Goal: Task Accomplishment & Management: Complete application form

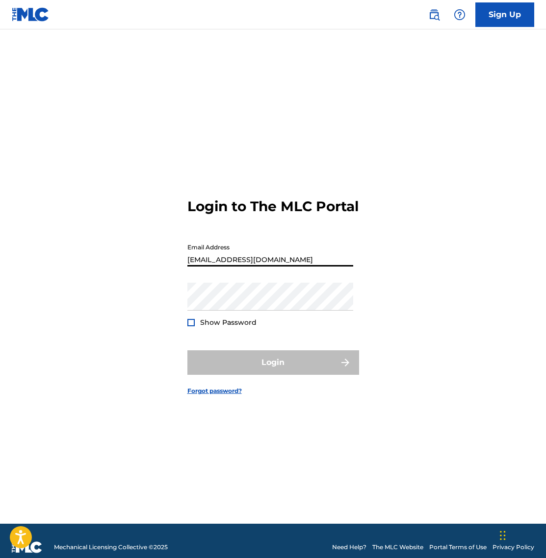
type input "[EMAIL_ADDRESS][DOMAIN_NAME]"
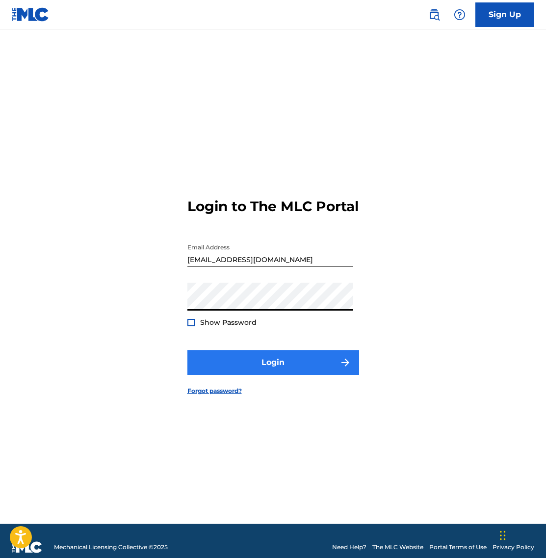
click at [281, 375] on button "Login" at bounding box center [273, 362] width 172 height 25
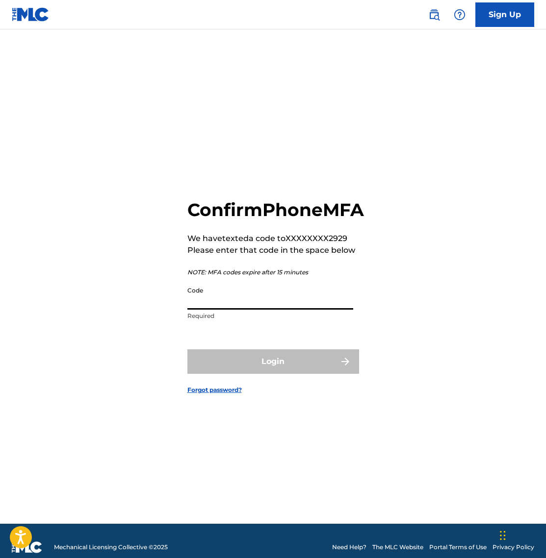
click at [214, 310] on input "Code" at bounding box center [270, 296] width 166 height 28
type input "071069"
click at [273, 373] on button "Login" at bounding box center [273, 361] width 172 height 25
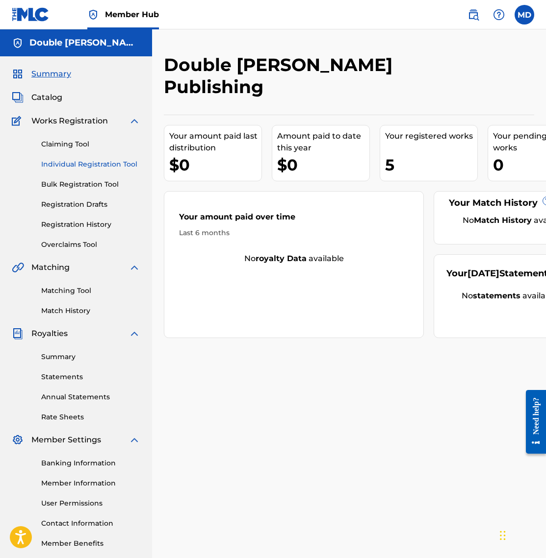
click at [71, 161] on link "Individual Registration Tool" at bounding box center [90, 164] width 99 height 10
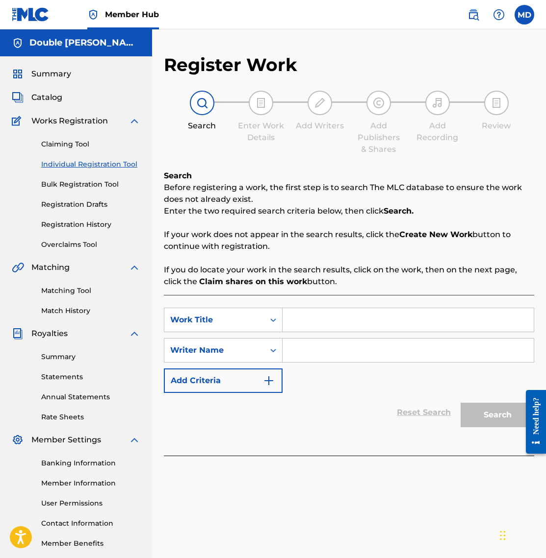
click at [308, 320] on input "Search Form" at bounding box center [407, 320] width 251 height 24
type input "Final Gauntlet"
click at [310, 349] on input "Search Form" at bounding box center [407, 351] width 251 height 24
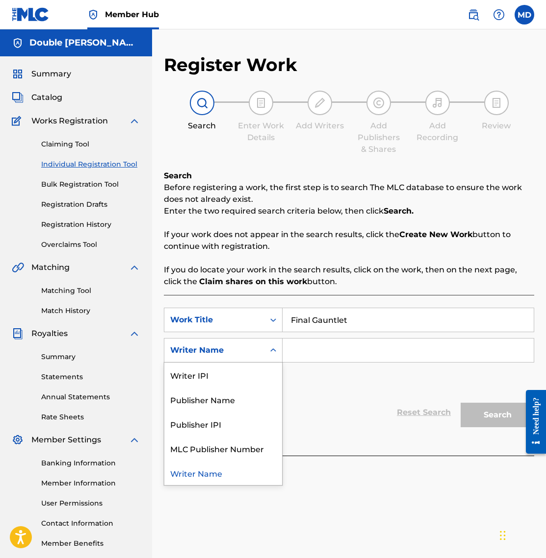
click at [251, 348] on div "Writer Name" at bounding box center [214, 351] width 88 height 12
click at [245, 377] on div "Writer IPI" at bounding box center [223, 375] width 118 height 25
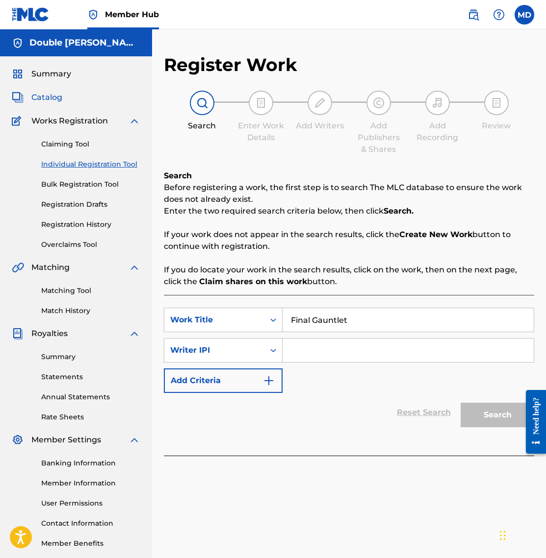
click at [50, 98] on span "Catalog" at bounding box center [46, 98] width 31 height 12
click at [326, 350] on input "Search Form" at bounding box center [407, 351] width 251 height 24
paste input "01306680169"
type input "01306680169"
click at [223, 380] on button "Add Criteria" at bounding box center [223, 381] width 119 height 25
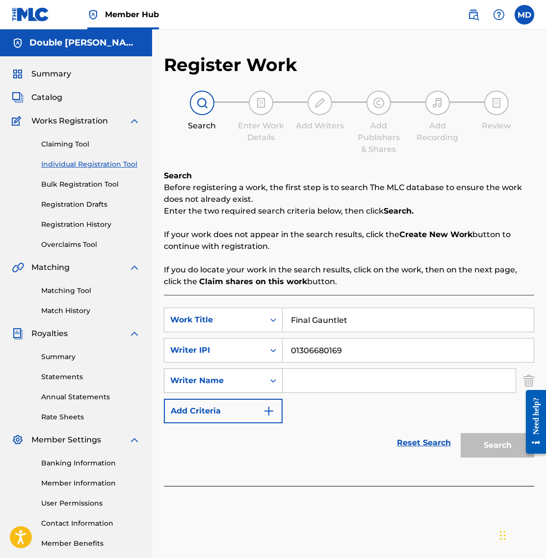
click at [251, 372] on div "Writer Name" at bounding box center [214, 381] width 100 height 19
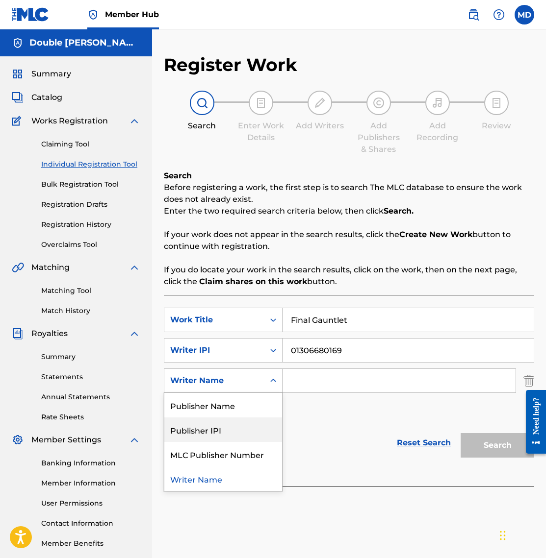
drag, startPoint x: 235, startPoint y: 425, endPoint x: 282, endPoint y: 396, distance: 55.5
click at [235, 425] on div "Publisher IPI" at bounding box center [223, 430] width 118 height 25
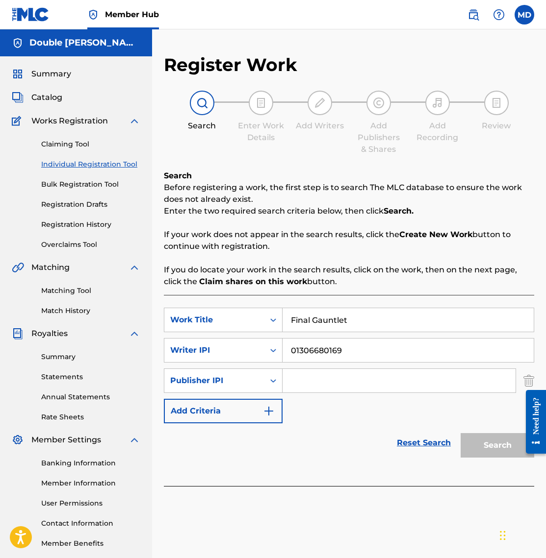
click at [328, 381] on input "Search Form" at bounding box center [398, 381] width 233 height 24
paste input "01307496935"
type input "01307496935"
click at [501, 449] on button "Search" at bounding box center [497, 445] width 74 height 25
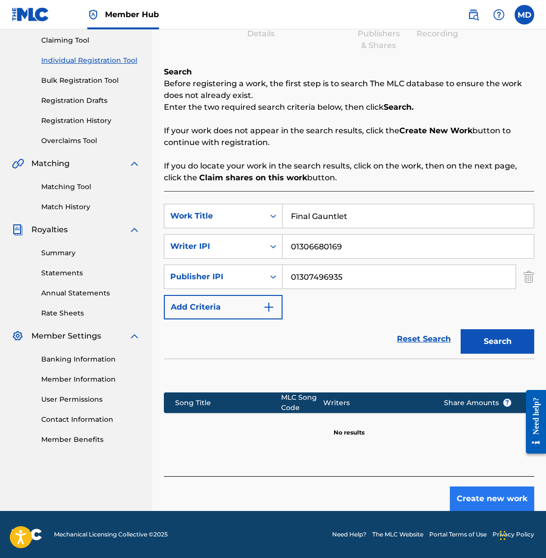
click at [484, 502] on button "Create new work" at bounding box center [491, 499] width 84 height 25
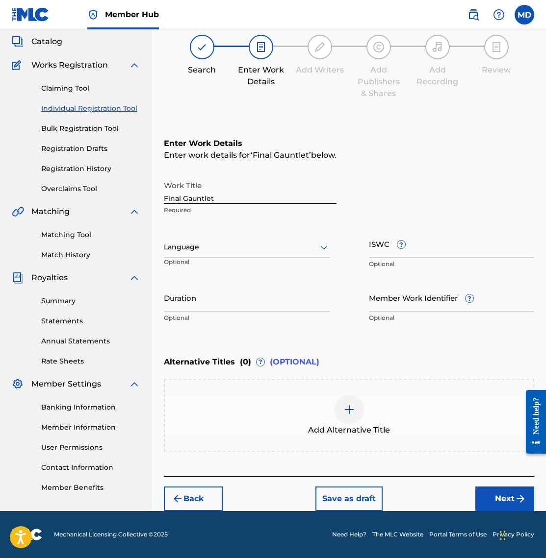
scroll to position [56, 0]
click at [244, 251] on div at bounding box center [247, 247] width 166 height 12
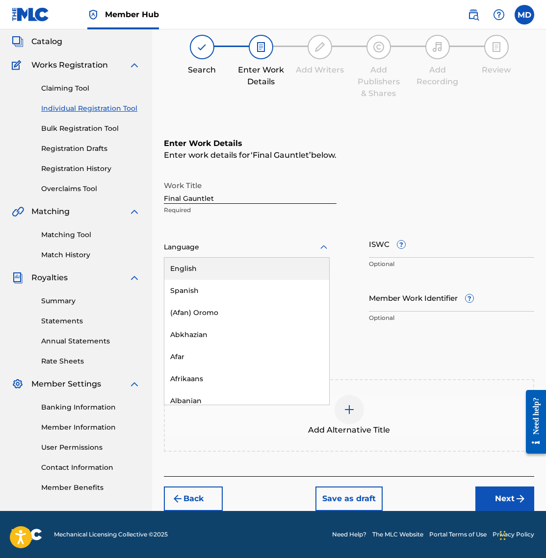
click at [241, 267] on div "English" at bounding box center [246, 269] width 165 height 22
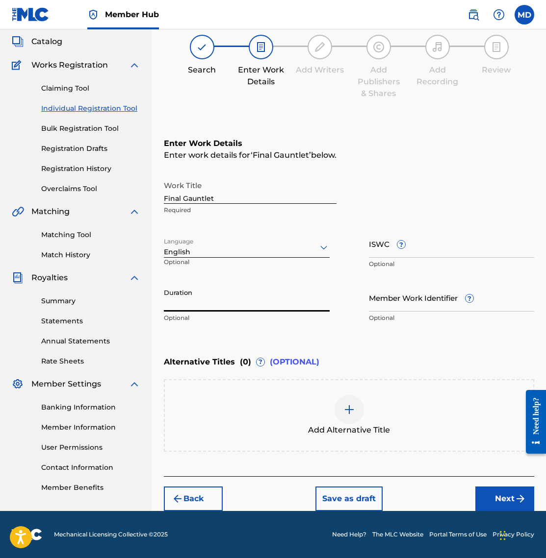
click at [196, 305] on input "Duration" at bounding box center [247, 298] width 166 height 28
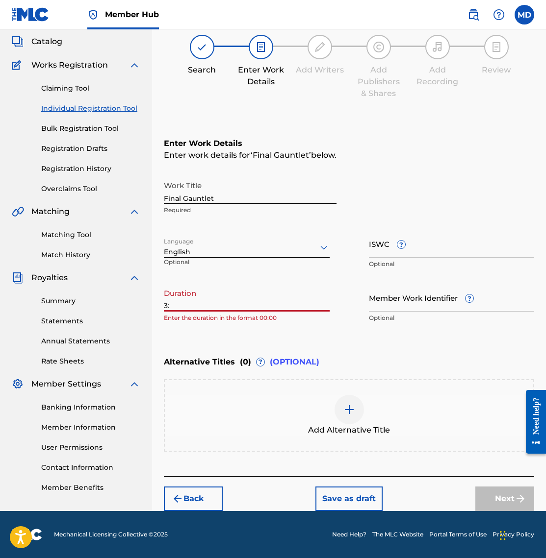
type input "3"
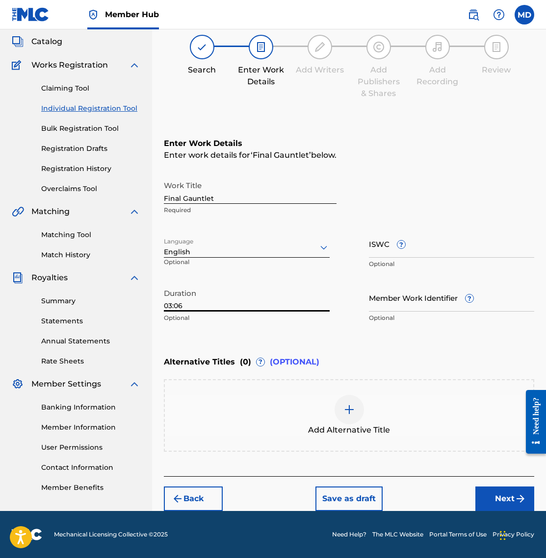
type input "03:06"
click at [313, 336] on div "Enter Work Details Enter work details for ‘ Final Gauntlet ’ below. Work Title …" at bounding box center [349, 232] width 370 height 237
click at [503, 497] on button "Next" at bounding box center [504, 499] width 59 height 25
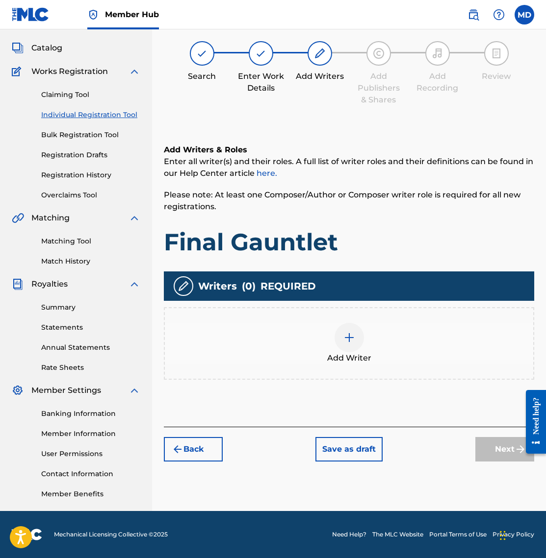
scroll to position [50, 0]
click at [346, 341] on img at bounding box center [349, 338] width 12 height 12
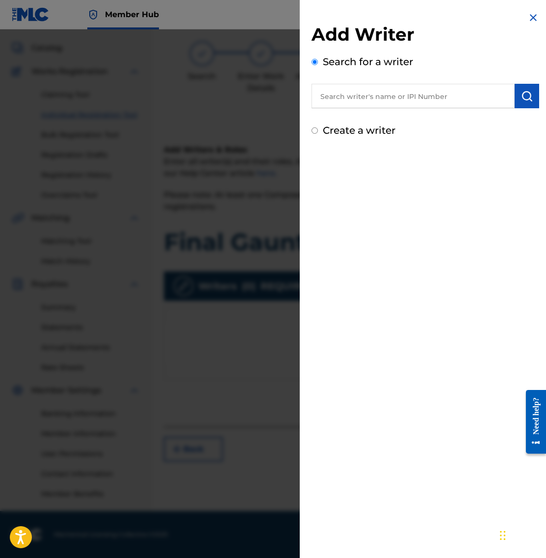
click at [393, 99] on input "text" at bounding box center [412, 96] width 203 height 25
paste input "01306680169"
type input "01306680169"
click at [527, 98] on img "submit" at bounding box center [527, 96] width 12 height 12
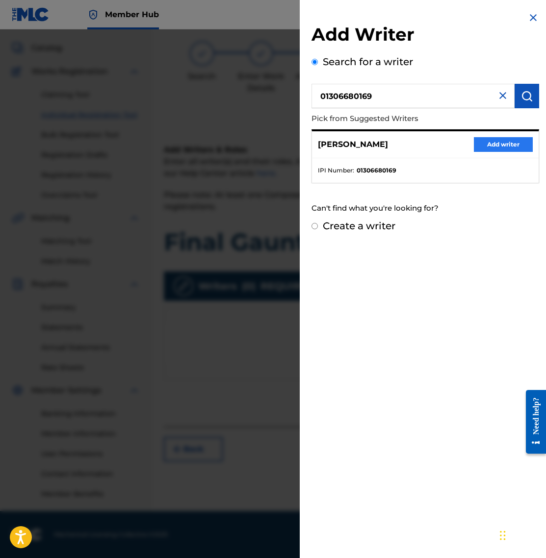
click at [490, 144] on button "Add writer" at bounding box center [502, 144] width 59 height 15
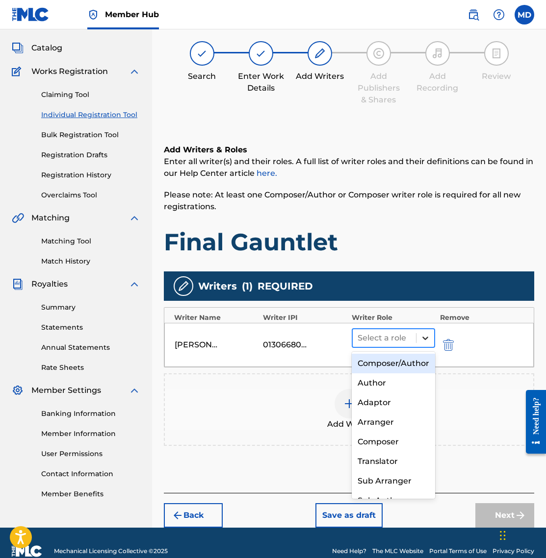
click at [426, 336] on icon at bounding box center [425, 338] width 10 height 10
click at [407, 363] on div "Composer/Author" at bounding box center [392, 364] width 83 height 20
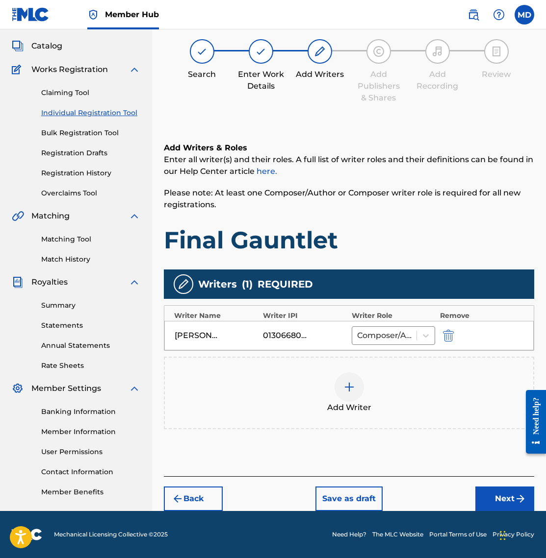
scroll to position [51, 0]
click at [494, 490] on button "Next" at bounding box center [504, 499] width 59 height 25
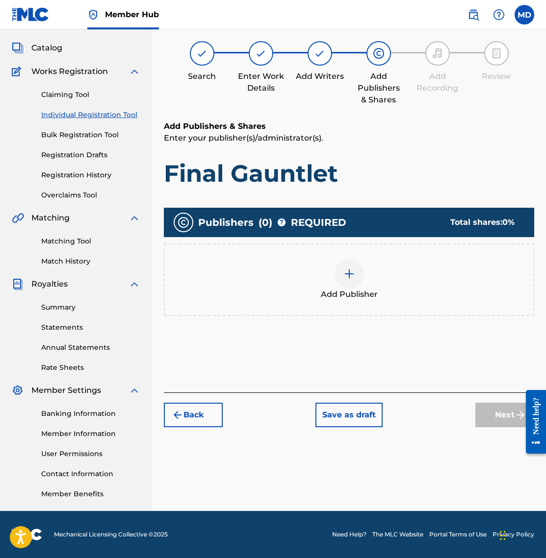
click at [347, 268] on img at bounding box center [349, 274] width 12 height 12
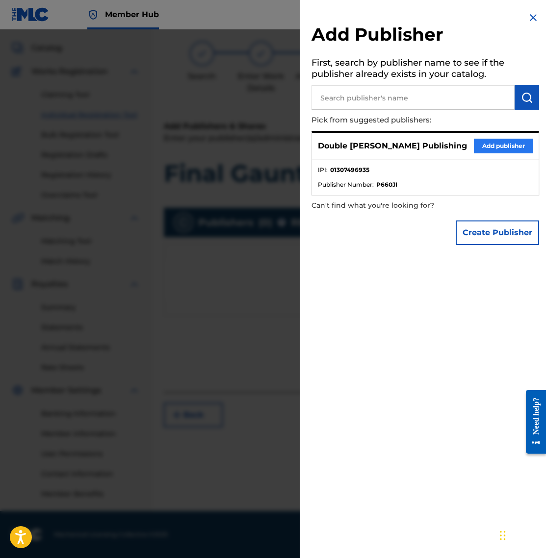
click at [493, 143] on button "Add publisher" at bounding box center [502, 146] width 59 height 15
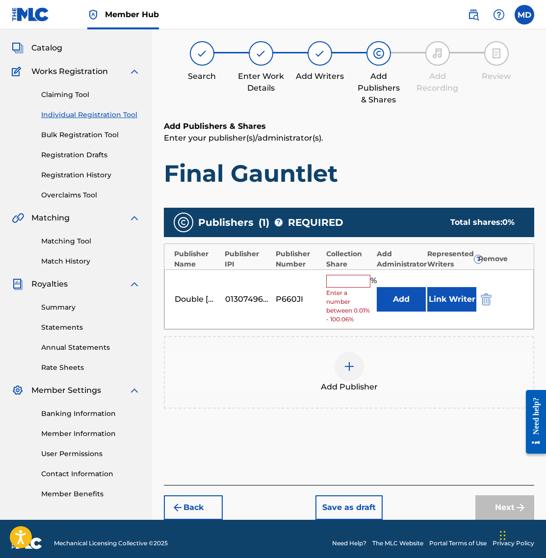
click at [359, 278] on input "text" at bounding box center [348, 281] width 44 height 13
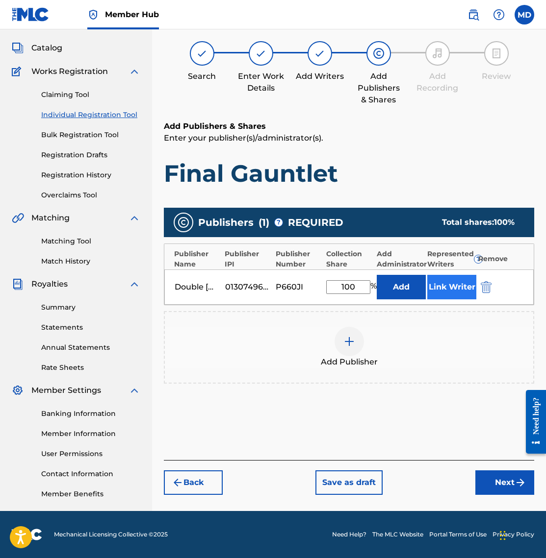
type input "100"
click at [453, 282] on button "Link Writer" at bounding box center [451, 287] width 49 height 25
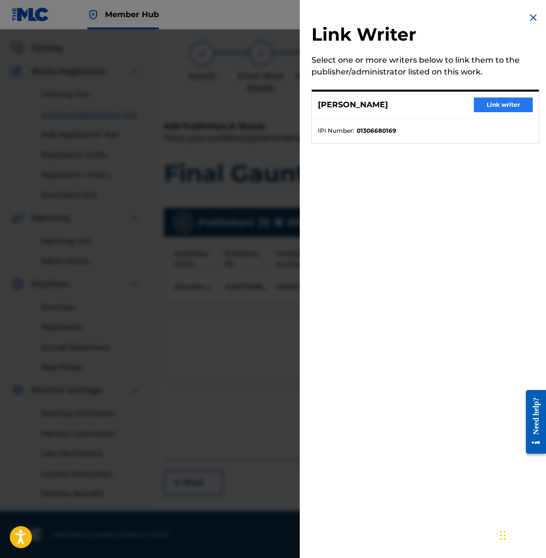
click at [487, 101] on button "Link writer" at bounding box center [502, 105] width 59 height 15
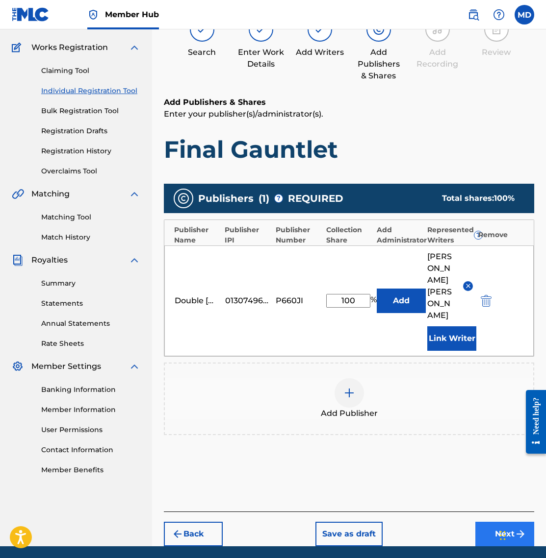
click at [502, 522] on button "Next" at bounding box center [504, 534] width 59 height 25
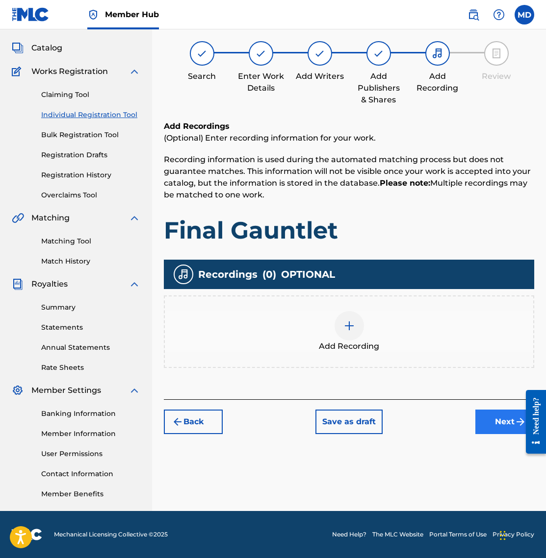
click at [493, 415] on button "Next" at bounding box center [504, 422] width 59 height 25
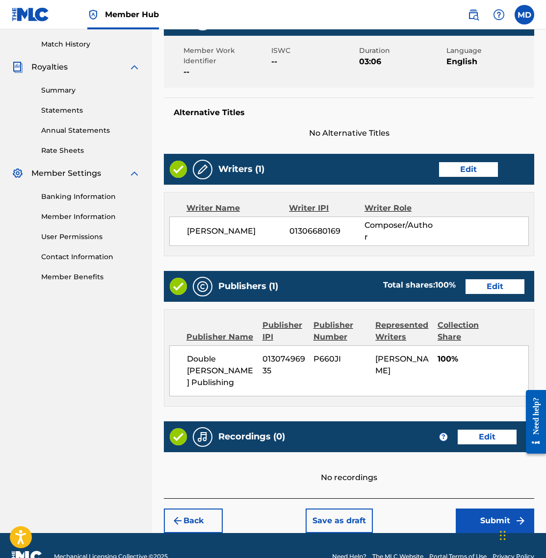
scroll to position [266, 0]
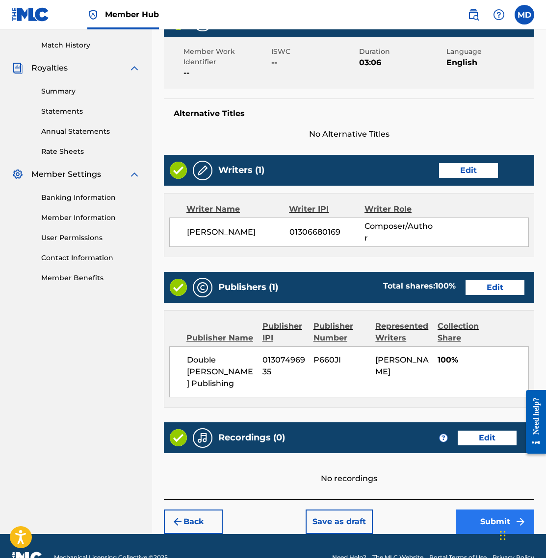
click at [491, 510] on button "Submit" at bounding box center [494, 522] width 78 height 25
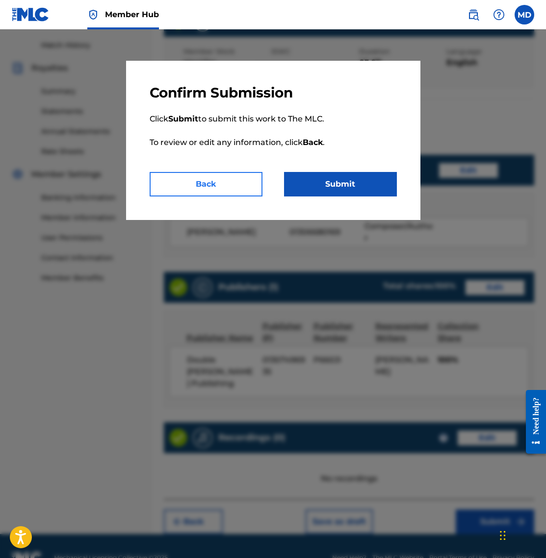
click at [225, 184] on button "Back" at bounding box center [205, 184] width 113 height 25
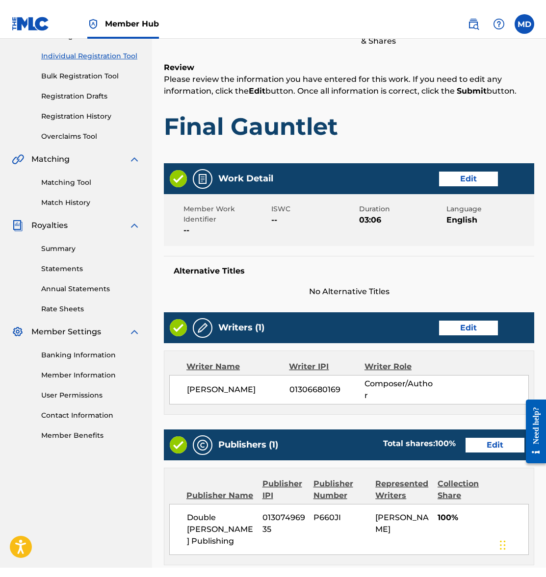
scroll to position [118, 0]
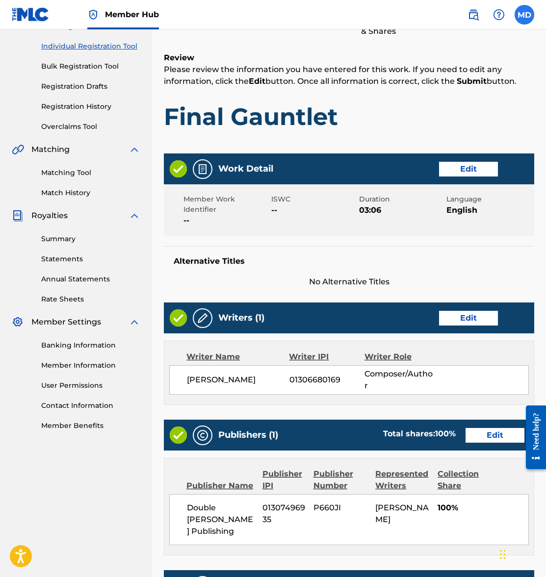
click at [523, 13] on label at bounding box center [524, 15] width 20 height 20
click at [524, 15] on input "MD Matthew Davis ironfnsteel@gmail.com Notification Preferences Profile Log out" at bounding box center [524, 15] width 0 height 0
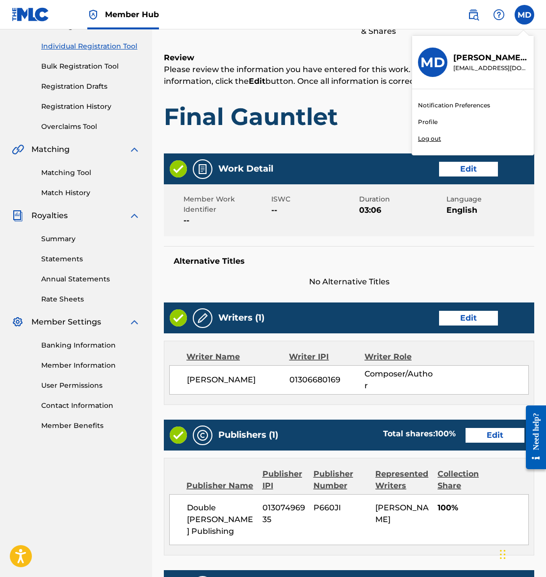
click at [429, 138] on p "Log out" at bounding box center [429, 138] width 23 height 9
click at [524, 15] on input "MD Matthew Davis ironfnsteel@gmail.com Notification Preferences Profile Log out" at bounding box center [524, 15] width 0 height 0
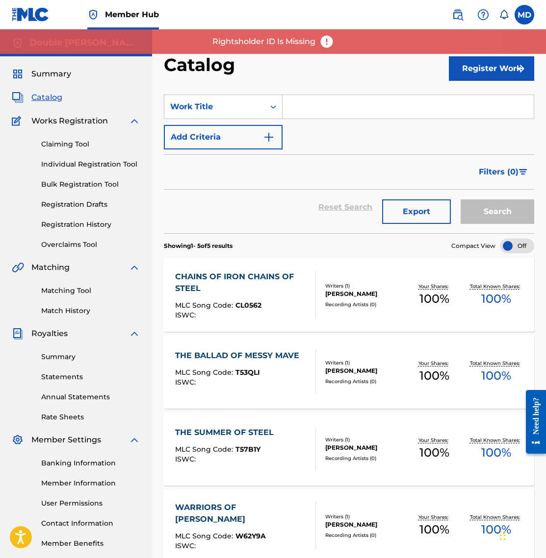
click at [336, 285] on div "Writers ( 1 )" at bounding box center [364, 285] width 78 height 7
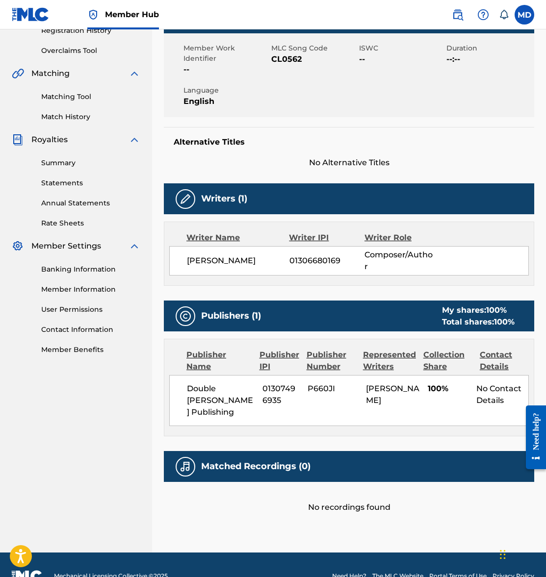
scroll to position [194, 0]
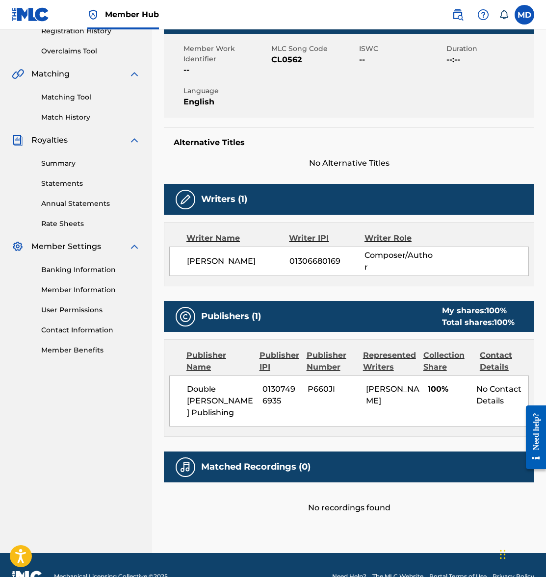
click at [314, 255] on span "01306680169" at bounding box center [326, 261] width 75 height 12
click at [280, 383] on span "01307496935" at bounding box center [281, 395] width 38 height 24
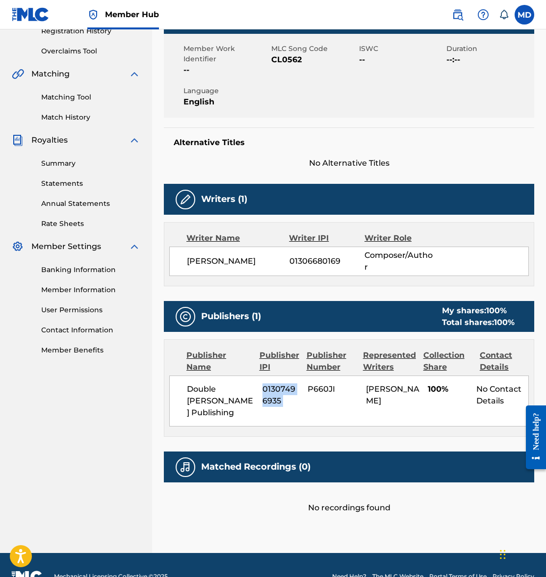
click at [280, 383] on span "01307496935" at bounding box center [281, 395] width 38 height 24
click at [310, 255] on span "01306680169" at bounding box center [326, 261] width 75 height 12
click at [268, 383] on span "01307496935" at bounding box center [281, 395] width 38 height 24
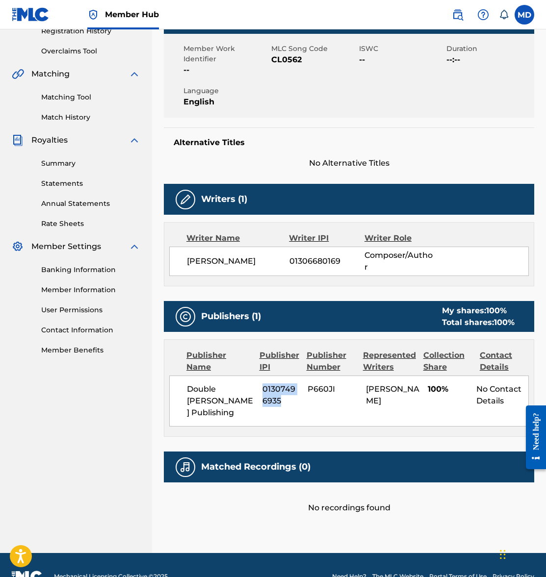
click at [268, 383] on span "01307496935" at bounding box center [281, 395] width 38 height 24
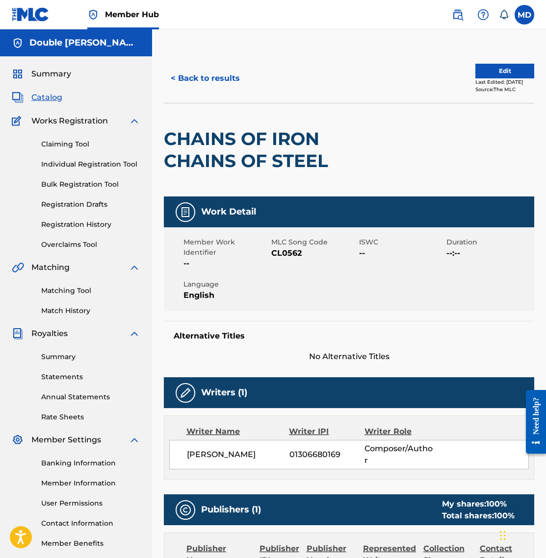
scroll to position [0, 0]
click at [41, 96] on span "Catalog" at bounding box center [46, 98] width 31 height 12
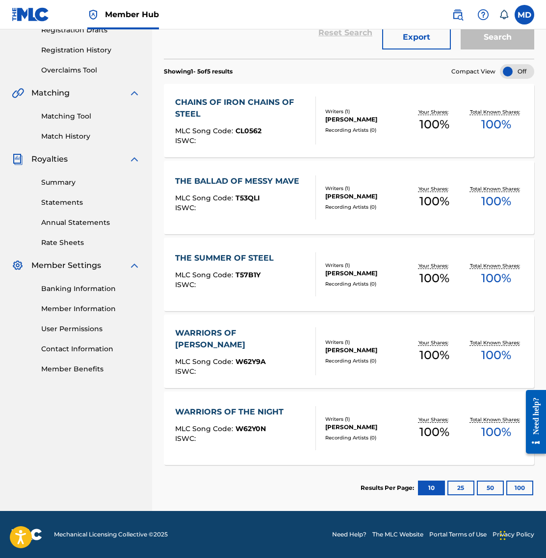
scroll to position [174, 0]
click at [242, 215] on div "THE BALLAD OF MESSY MAVE MLC Song Code : T53QLI ISWC :" at bounding box center [239, 197] width 129 height 44
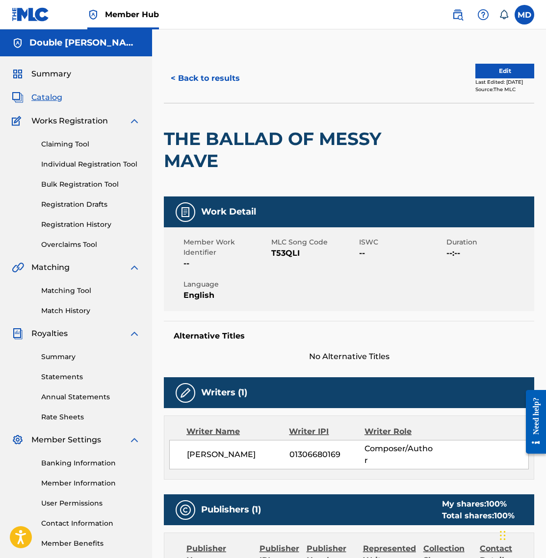
click at [44, 95] on span "Catalog" at bounding box center [46, 98] width 31 height 12
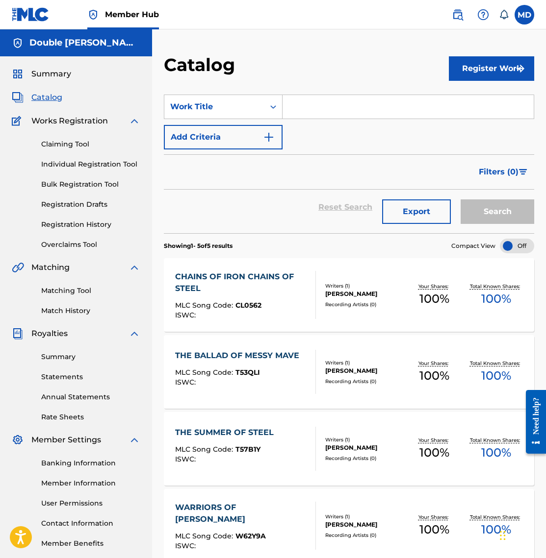
click at [272, 284] on div "CHAINS OF IRON CHAINS OF STEEL" at bounding box center [241, 283] width 132 height 24
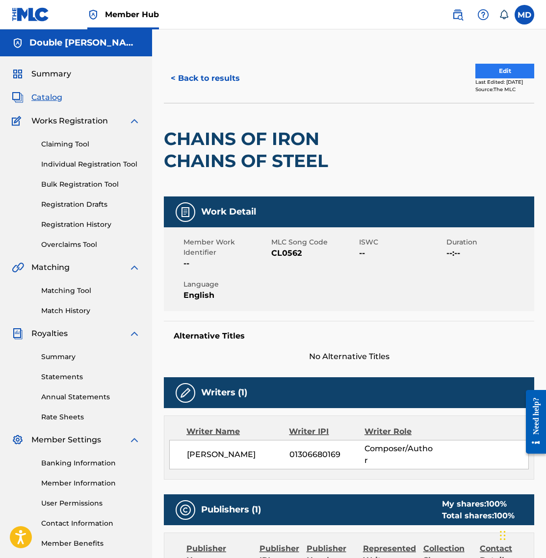
click at [488, 68] on button "Edit" at bounding box center [504, 71] width 59 height 15
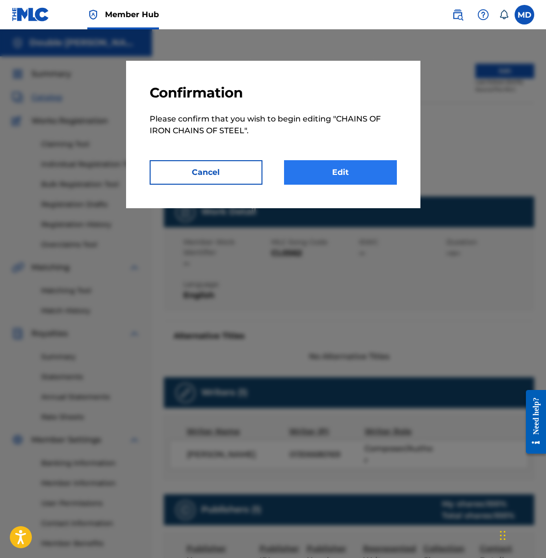
click at [357, 173] on link "Edit" at bounding box center [340, 172] width 113 height 25
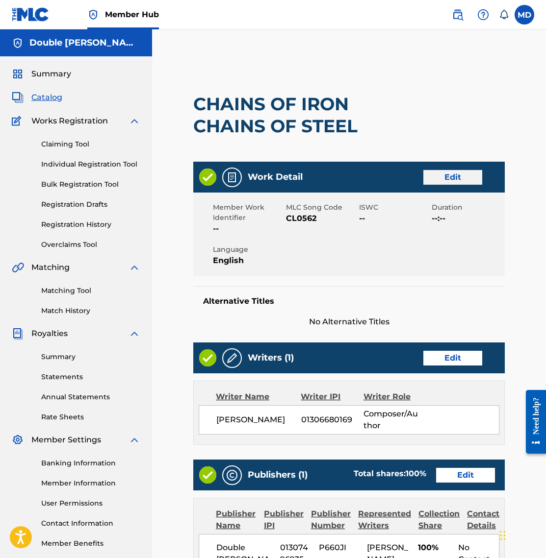
click at [440, 179] on link "Edit" at bounding box center [452, 177] width 59 height 15
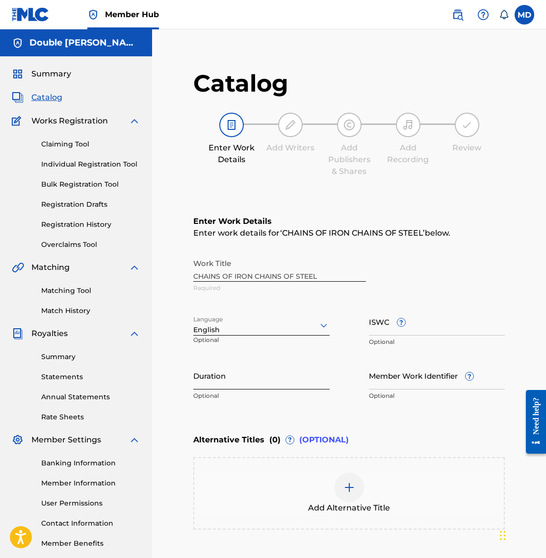
click at [268, 384] on input "Duration" at bounding box center [261, 376] width 136 height 28
type input "05:14"
click at [418, 332] on input "ISWC ?" at bounding box center [437, 322] width 136 height 28
paste input "T-334.828.562-7"
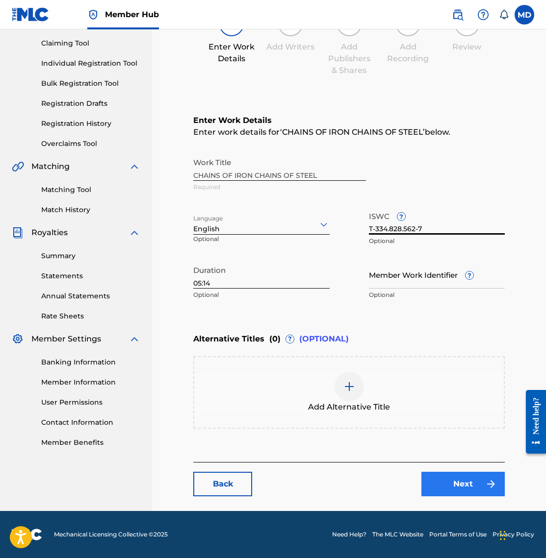
scroll to position [101, 0]
type input "T-334.828.562-7"
click at [442, 481] on link "Next" at bounding box center [462, 484] width 83 height 25
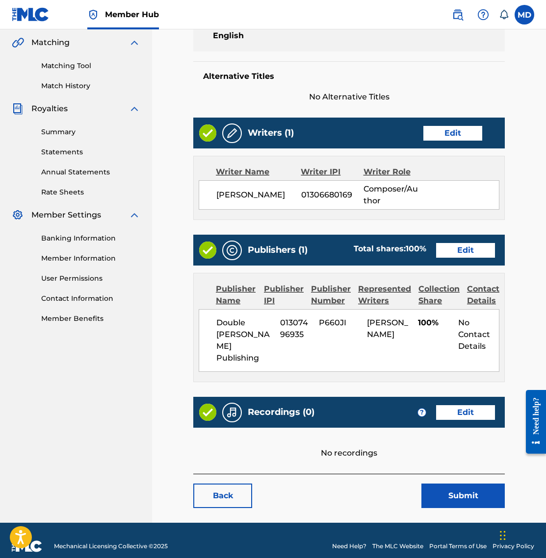
scroll to position [224, 0]
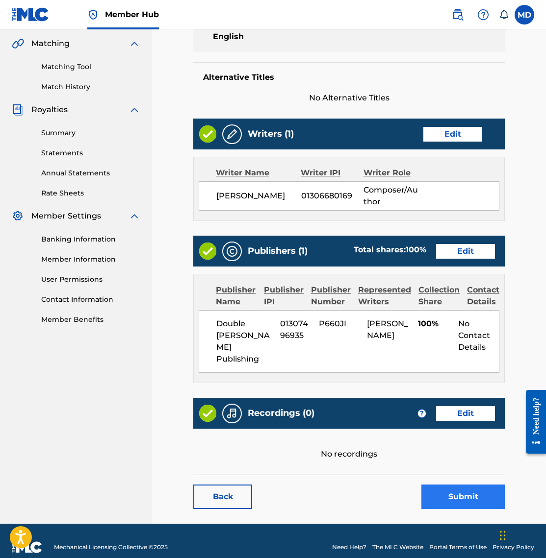
click at [462, 485] on button "Submit" at bounding box center [462, 497] width 83 height 25
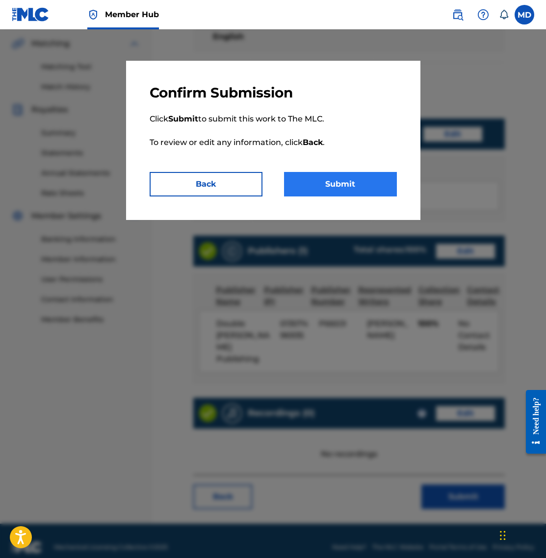
click at [349, 183] on button "Submit" at bounding box center [340, 184] width 113 height 25
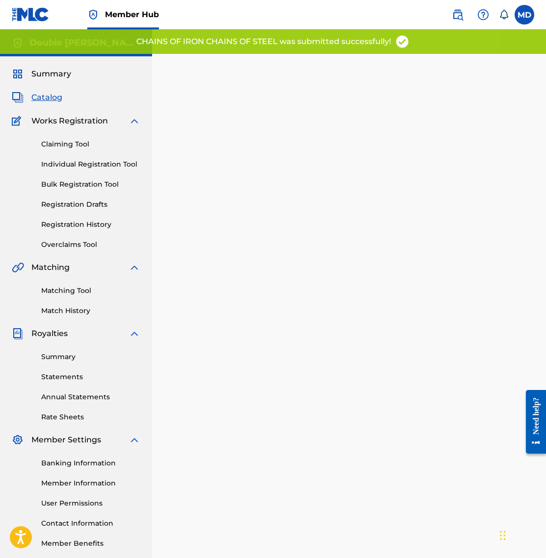
click at [48, 98] on span "Catalog" at bounding box center [46, 98] width 31 height 12
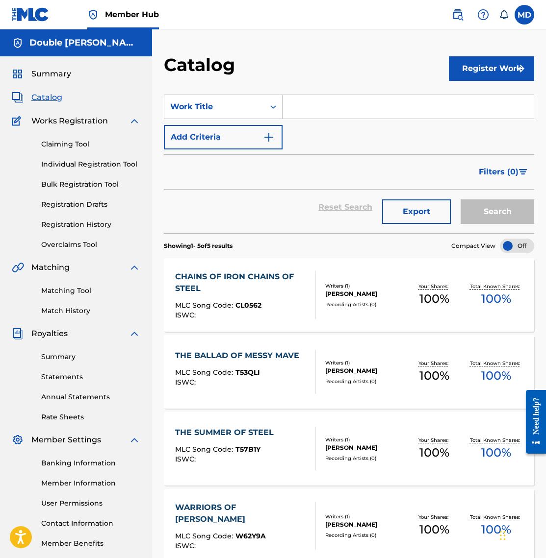
click at [252, 359] on div "THE BALLAD OF MESSY MAVE" at bounding box center [239, 356] width 129 height 12
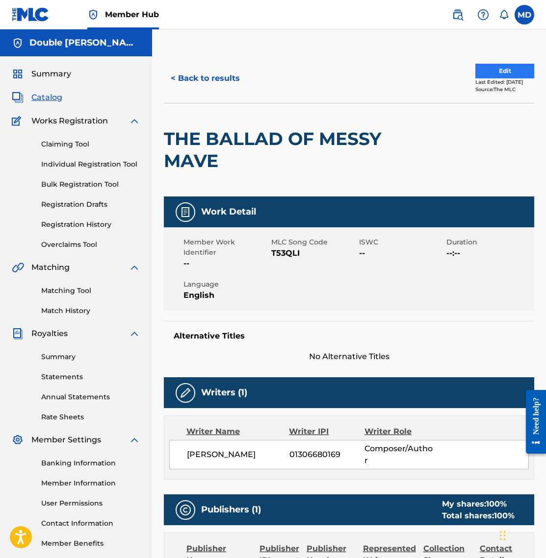
click at [476, 72] on button "Edit" at bounding box center [504, 71] width 59 height 15
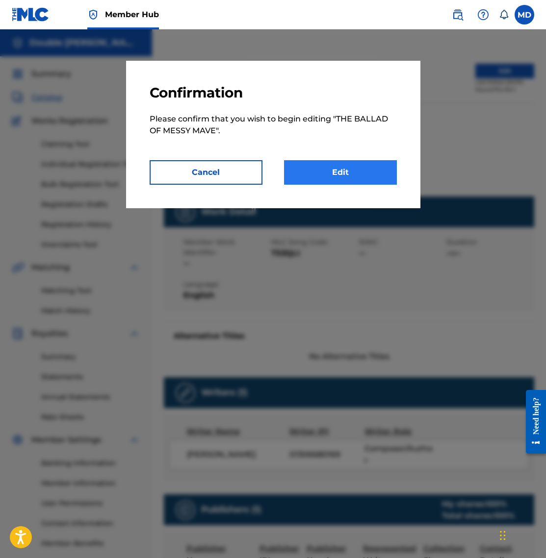
click at [332, 177] on link "Edit" at bounding box center [340, 172] width 113 height 25
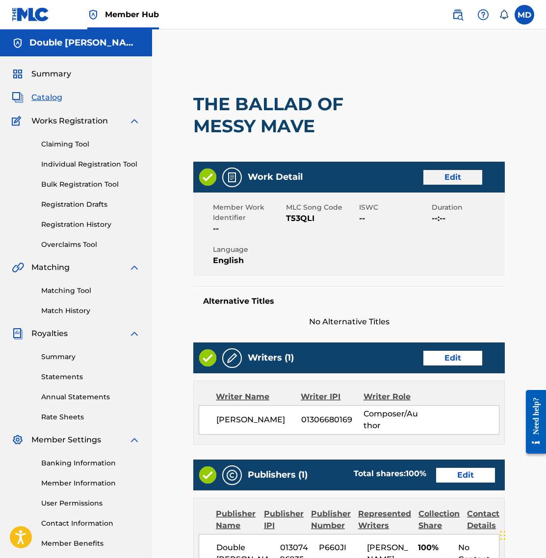
click at [453, 179] on link "Edit" at bounding box center [452, 177] width 59 height 15
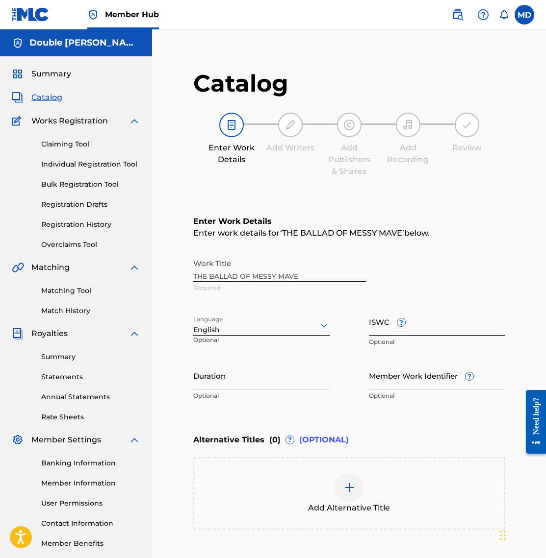
click at [424, 327] on input "ISWC ?" at bounding box center [437, 322] width 136 height 28
paste input "T-334.832.078-1"
type input "T-334.832.078-1"
click at [272, 385] on input "Duration" at bounding box center [261, 376] width 136 height 28
type input "4"
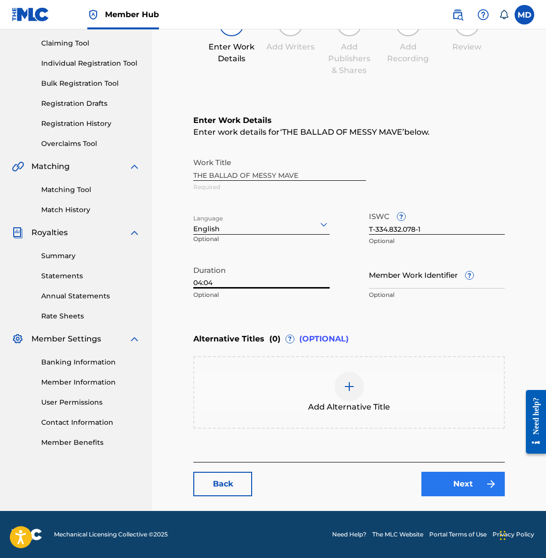
scroll to position [101, 0]
type input "04:04"
click at [460, 477] on link "Next" at bounding box center [462, 484] width 83 height 25
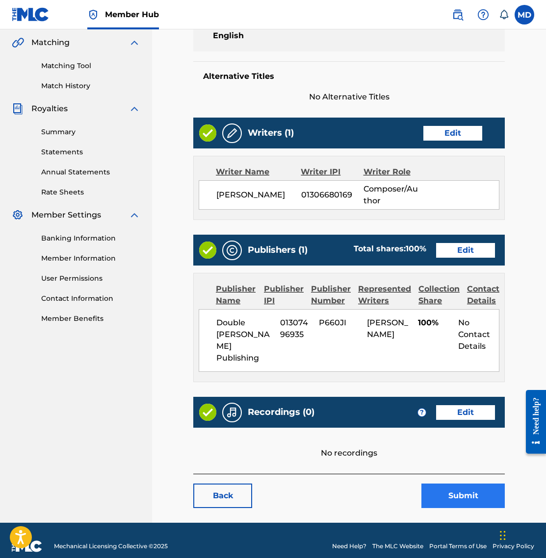
scroll to position [224, 0]
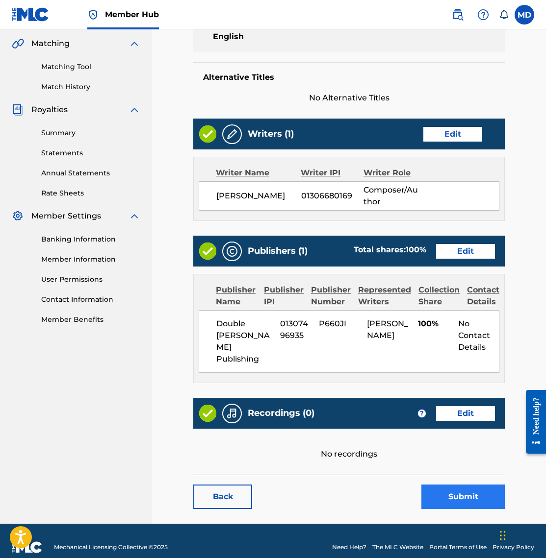
click at [466, 487] on button "Submit" at bounding box center [462, 497] width 83 height 25
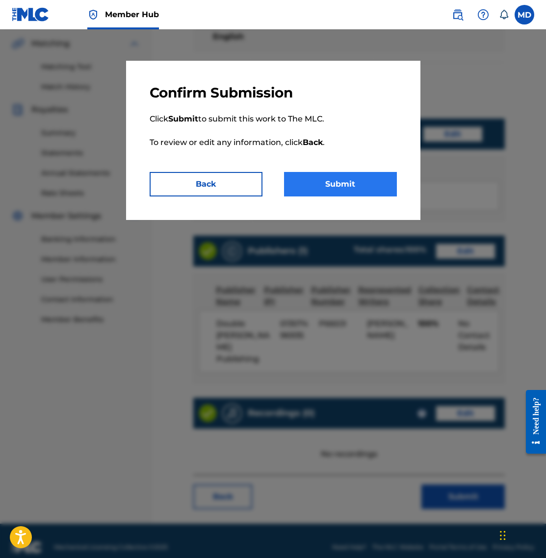
click at [343, 181] on button "Submit" at bounding box center [340, 184] width 113 height 25
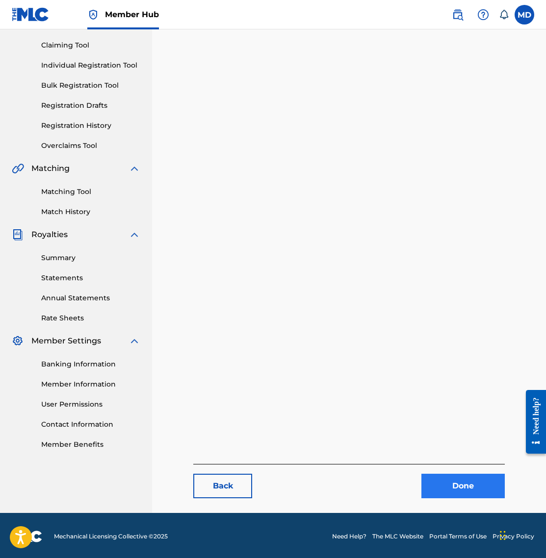
scroll to position [99, 0]
click at [461, 485] on link "Done" at bounding box center [462, 486] width 83 height 25
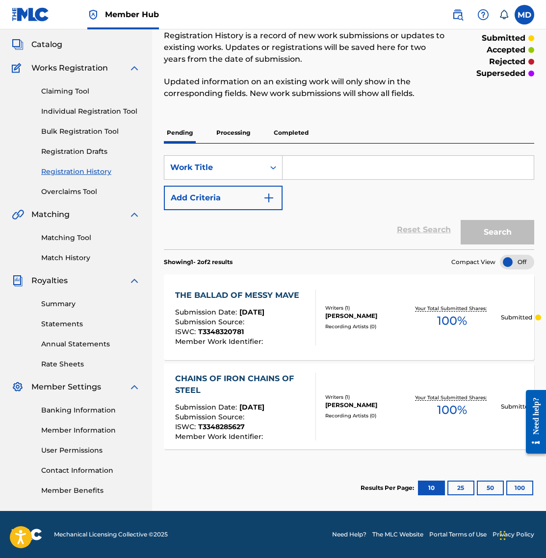
scroll to position [53, 0]
click at [44, 48] on span "Catalog" at bounding box center [46, 45] width 31 height 12
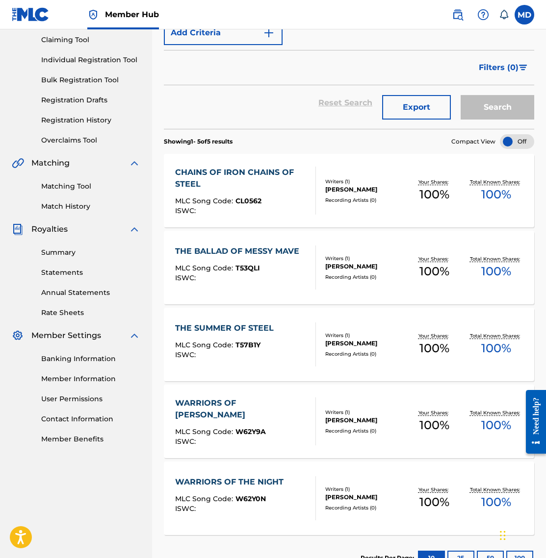
scroll to position [105, 0]
click at [277, 420] on div "WARRIORS OF [PERSON_NAME] MLC Song Code : W62Y9A ISWC :" at bounding box center [245, 421] width 141 height 48
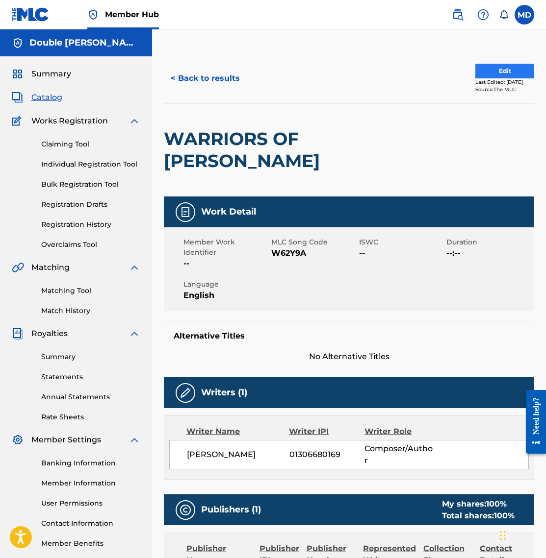
click at [487, 71] on button "Edit" at bounding box center [504, 71] width 59 height 15
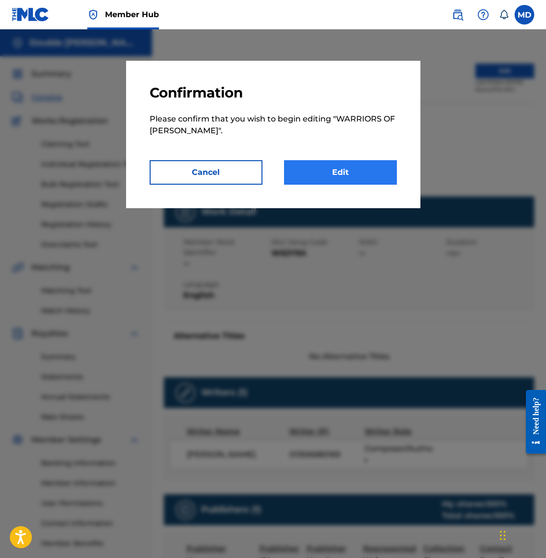
click at [351, 170] on link "Edit" at bounding box center [340, 172] width 113 height 25
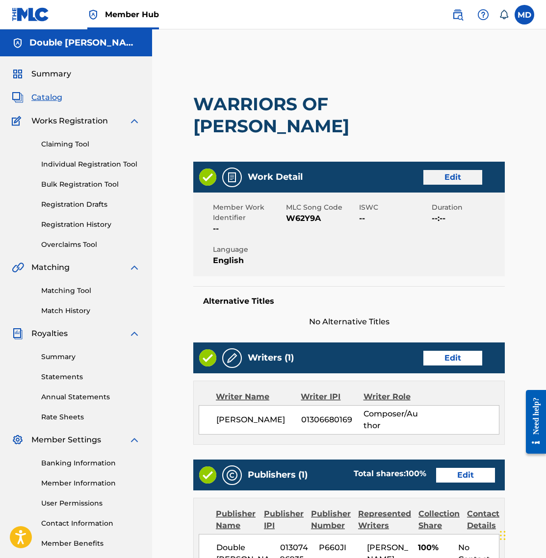
click at [459, 174] on link "Edit" at bounding box center [452, 177] width 59 height 15
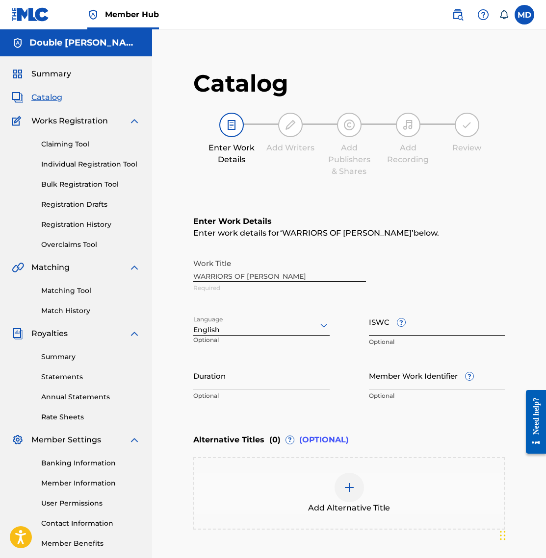
click at [425, 330] on input "ISWC ?" at bounding box center [437, 322] width 136 height 28
paste input "T-334.828.557-0"
type input "T-334.828.557-0"
click at [280, 381] on input "Duration" at bounding box center [261, 376] width 136 height 28
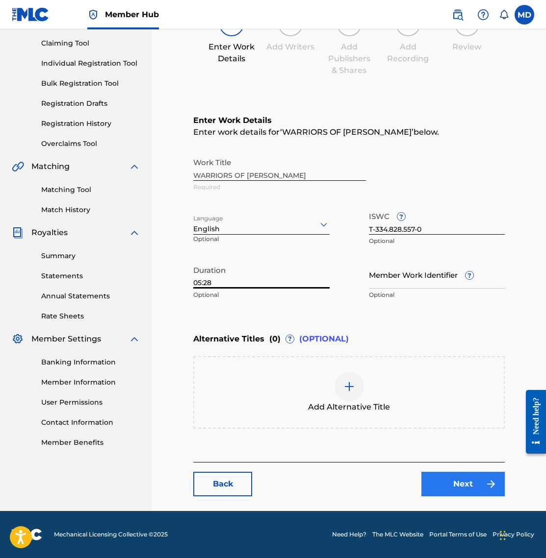
scroll to position [101, 0]
type input "05:28"
click at [463, 480] on link "Next" at bounding box center [462, 484] width 83 height 25
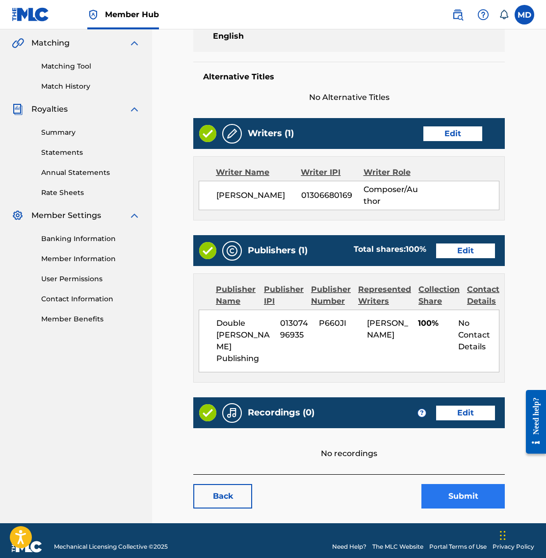
scroll to position [224, 0]
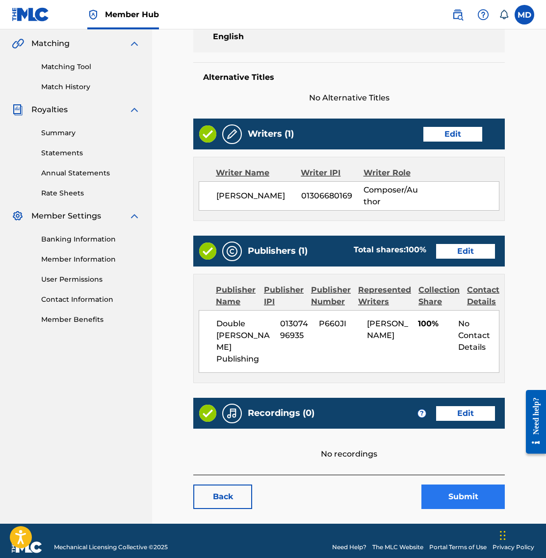
click at [460, 485] on button "Submit" at bounding box center [462, 497] width 83 height 25
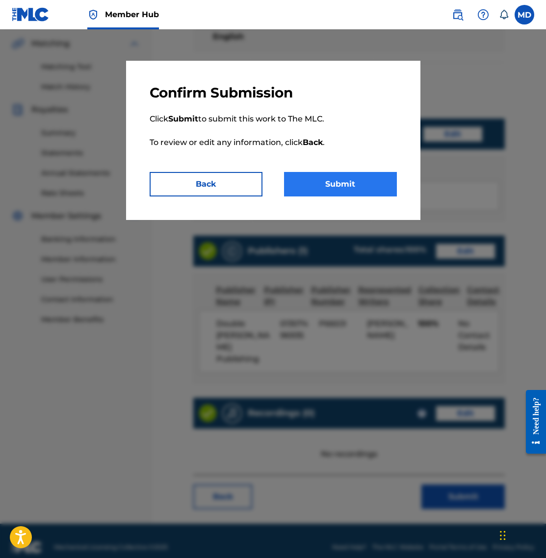
click at [339, 181] on button "Submit" at bounding box center [340, 184] width 113 height 25
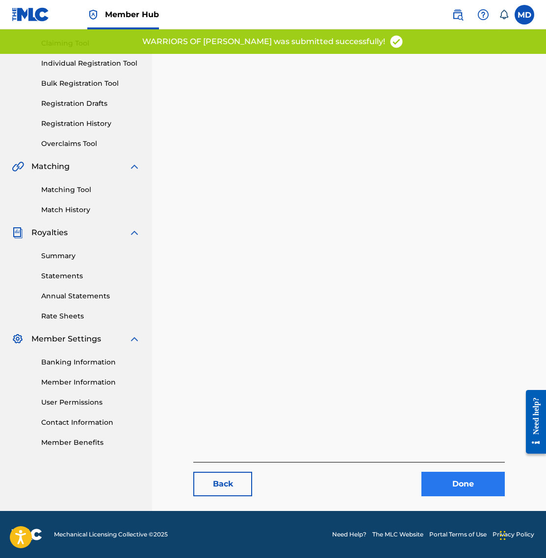
scroll to position [101, 0]
click at [457, 484] on link "Done" at bounding box center [462, 484] width 83 height 25
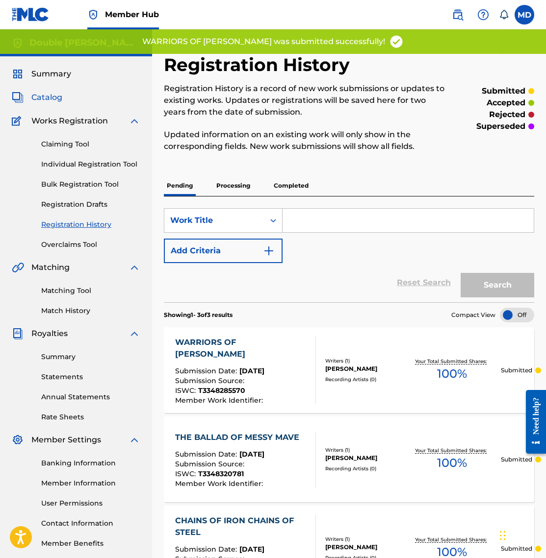
click at [45, 97] on span "Catalog" at bounding box center [46, 98] width 31 height 12
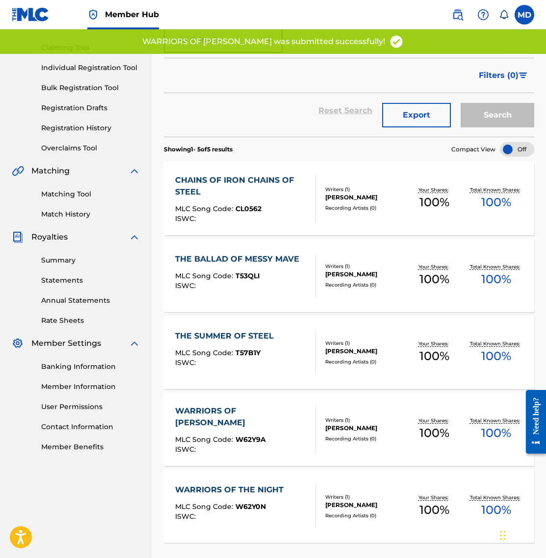
scroll to position [106, 0]
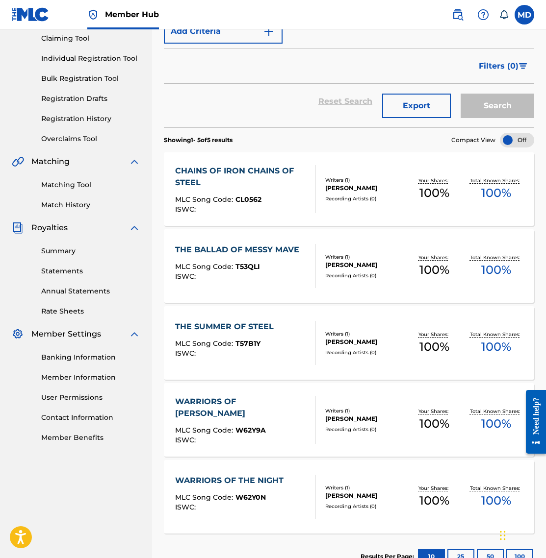
click at [264, 489] on div "WARRIORS OF THE NIGHT MLC Song Code : W62Y0N ISWC :" at bounding box center [231, 497] width 113 height 44
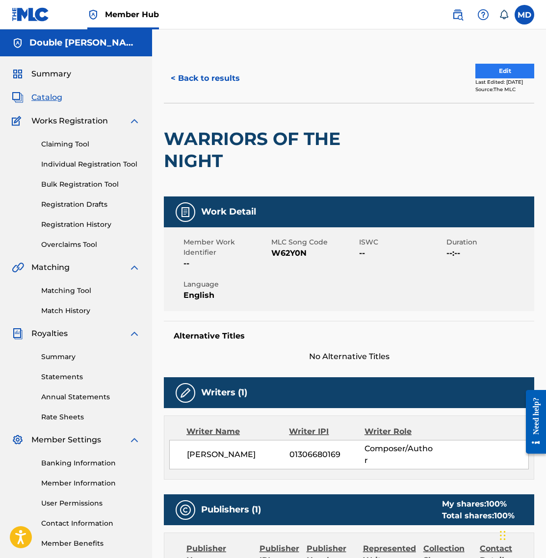
click at [486, 73] on button "Edit" at bounding box center [504, 71] width 59 height 15
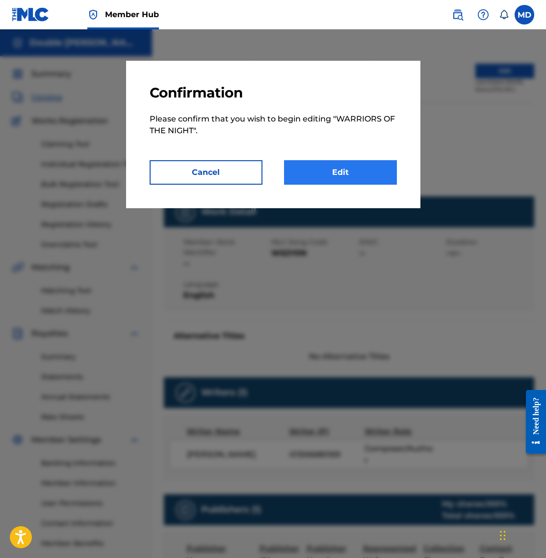
click at [336, 169] on link "Edit" at bounding box center [340, 172] width 113 height 25
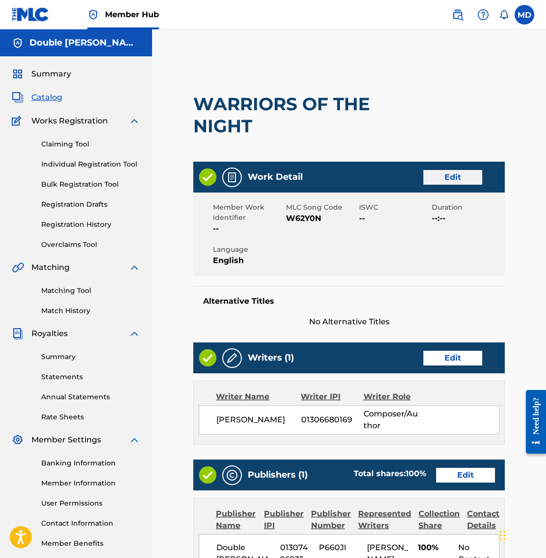
click at [466, 176] on link "Edit" at bounding box center [452, 177] width 59 height 15
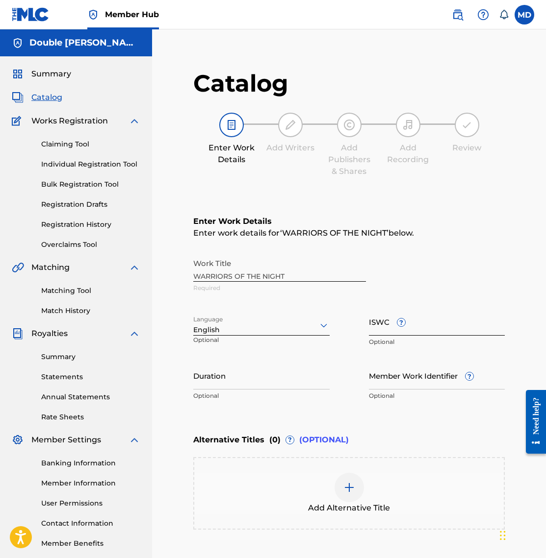
click at [429, 330] on input "ISWC ?" at bounding box center [437, 322] width 136 height 28
paste input "T-334.828.586-5"
type input "T-334.828.586-5"
click at [267, 383] on input "Duration" at bounding box center [261, 376] width 136 height 28
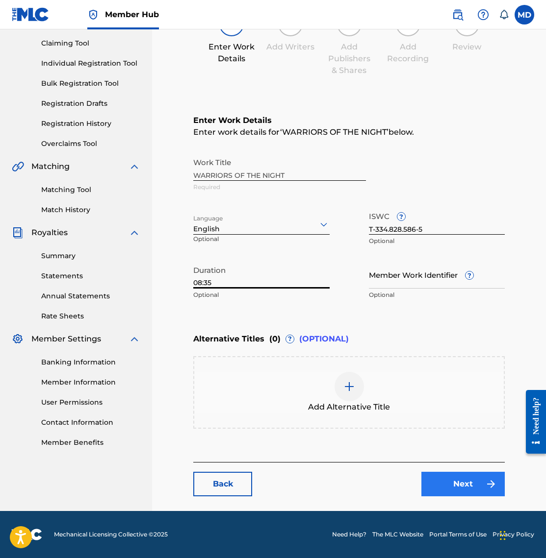
scroll to position [101, 0]
type input "08:35"
click at [452, 484] on link "Next" at bounding box center [462, 484] width 83 height 25
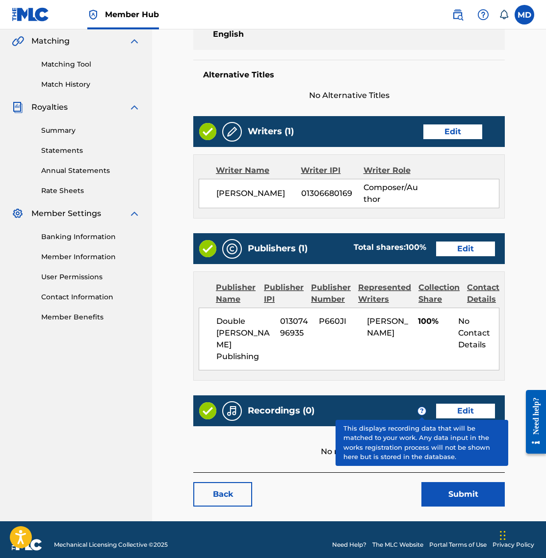
scroll to position [224, 0]
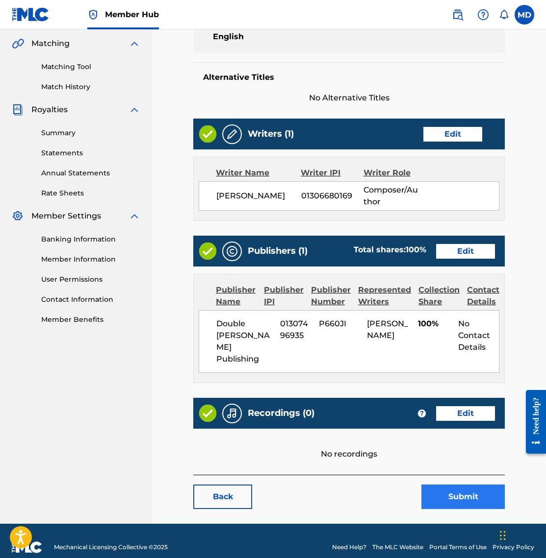
click at [468, 485] on button "Submit" at bounding box center [462, 497] width 83 height 25
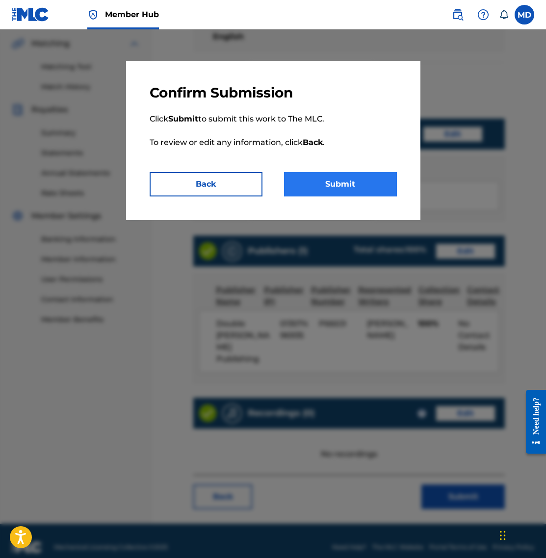
click at [347, 187] on button "Submit" at bounding box center [340, 184] width 113 height 25
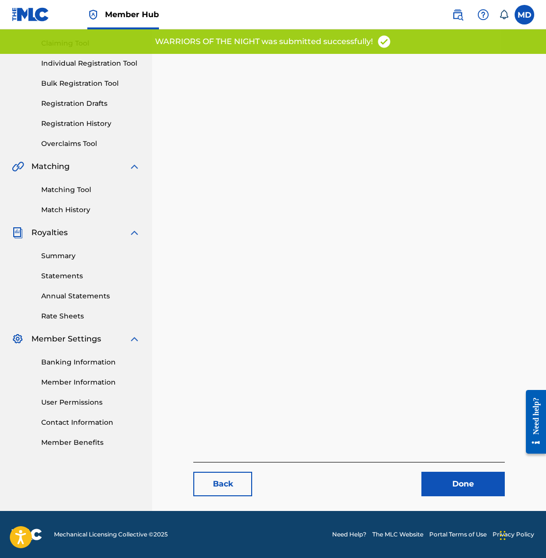
scroll to position [101, 0]
click at [460, 485] on link "Done" at bounding box center [462, 484] width 83 height 25
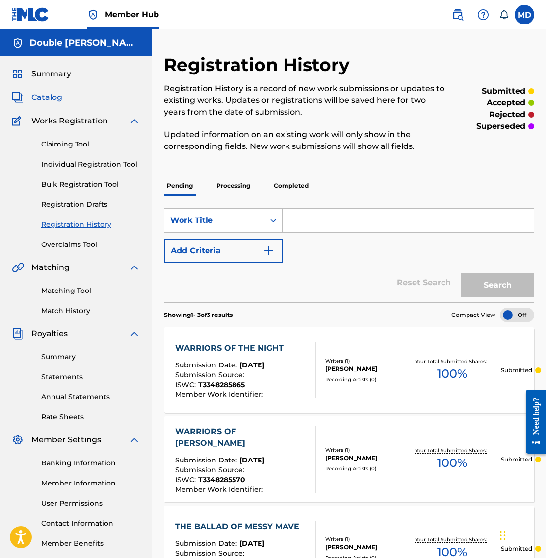
click at [40, 96] on span "Catalog" at bounding box center [46, 98] width 31 height 12
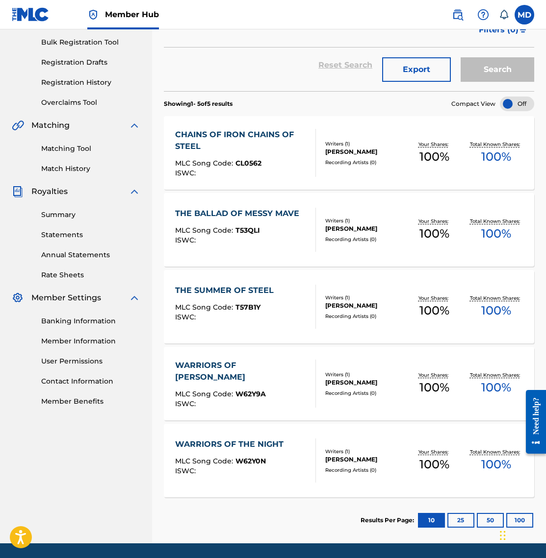
click at [249, 321] on div "THE SUMMER OF STEEL MLC Song Code : T57B1Y ISWC :" at bounding box center [226, 307] width 103 height 44
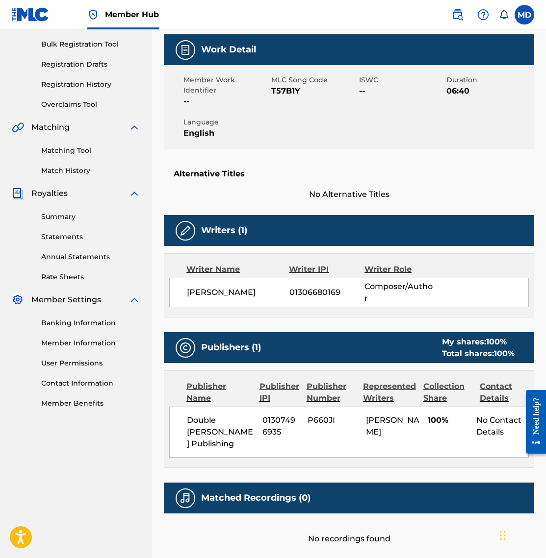
click at [479, 65] on div "Work Detail" at bounding box center [349, 49] width 370 height 31
click at [476, 136] on div "Member Work Identifier -- MLC Song Code T57B1Y ISWC -- Duration 06:40 Language …" at bounding box center [349, 107] width 370 height 84
click at [483, 65] on div "Work Detail" at bounding box center [349, 49] width 370 height 31
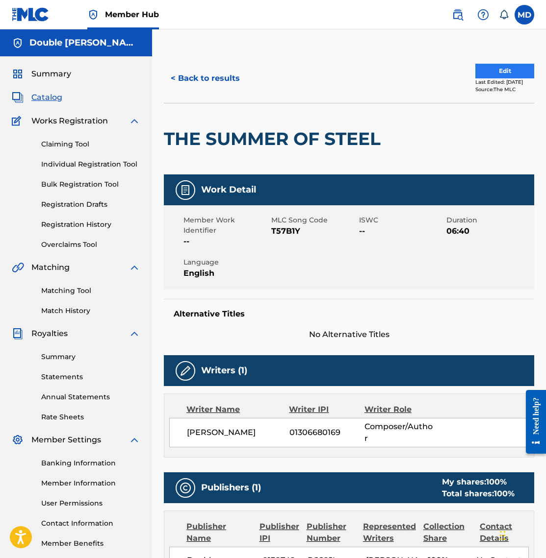
scroll to position [0, 0]
click at [482, 68] on button "Edit" at bounding box center [504, 71] width 59 height 15
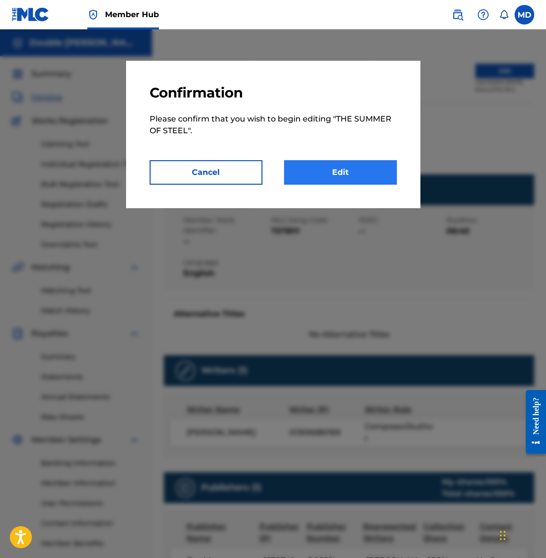
click at [345, 171] on link "Edit" at bounding box center [340, 172] width 113 height 25
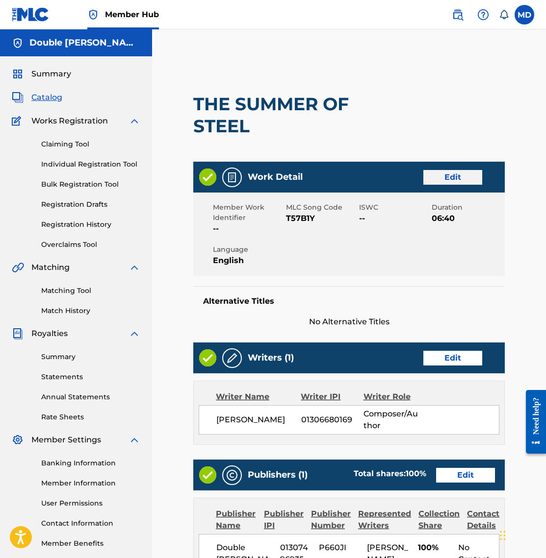
click at [456, 177] on link "Edit" at bounding box center [452, 177] width 59 height 15
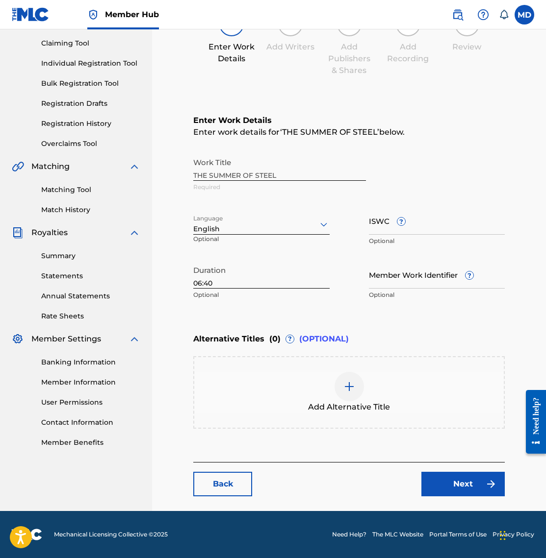
scroll to position [101, 0]
click at [419, 231] on input "ISWC ?" at bounding box center [437, 221] width 136 height 28
paste input "T-334.953.157-9"
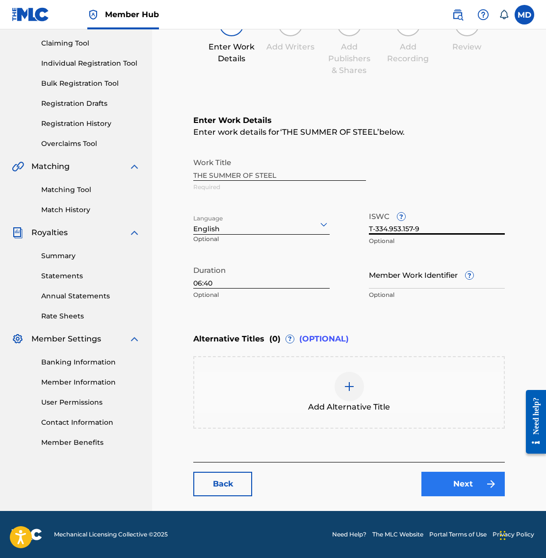
type input "T-334.953.157-9"
click at [471, 482] on link "Next" at bounding box center [462, 484] width 83 height 25
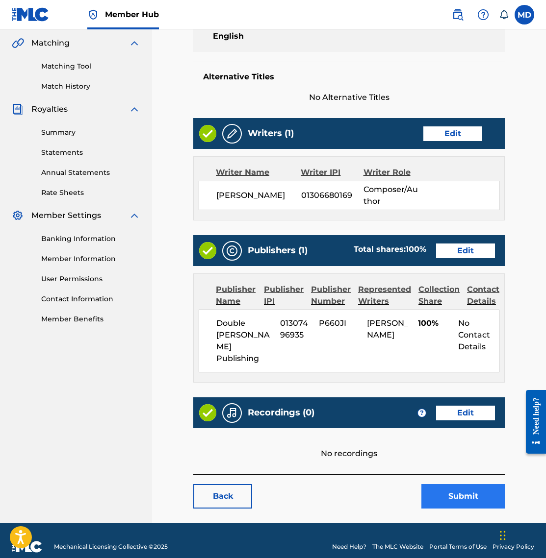
scroll to position [224, 0]
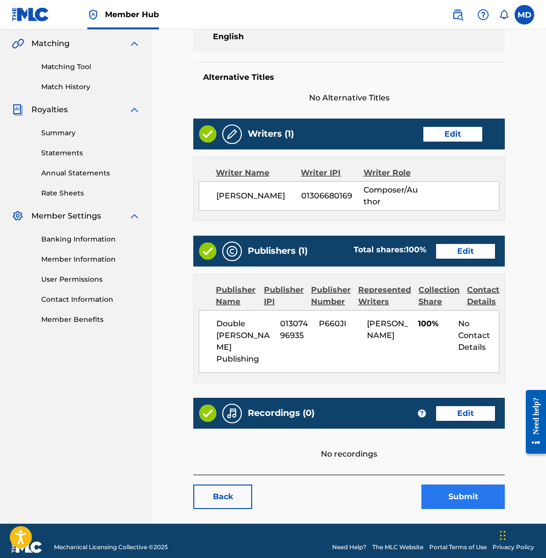
click at [468, 485] on button "Submit" at bounding box center [462, 497] width 83 height 25
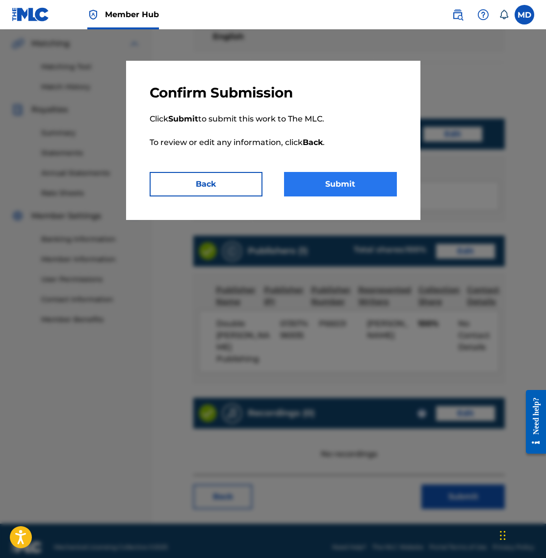
click at [337, 180] on button "Submit" at bounding box center [340, 184] width 113 height 25
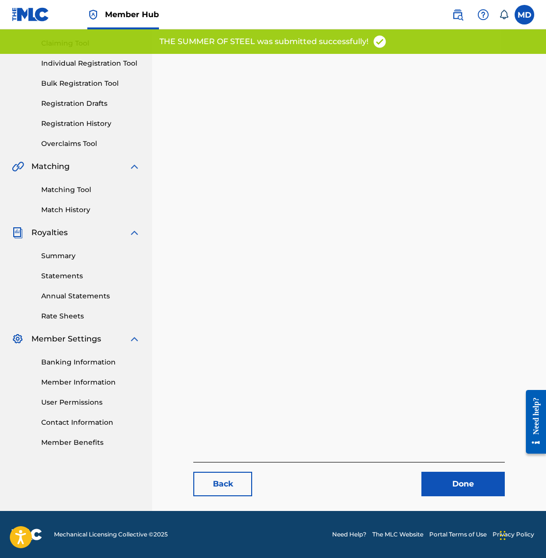
scroll to position [101, 0]
click at [457, 493] on link "Done" at bounding box center [462, 484] width 83 height 25
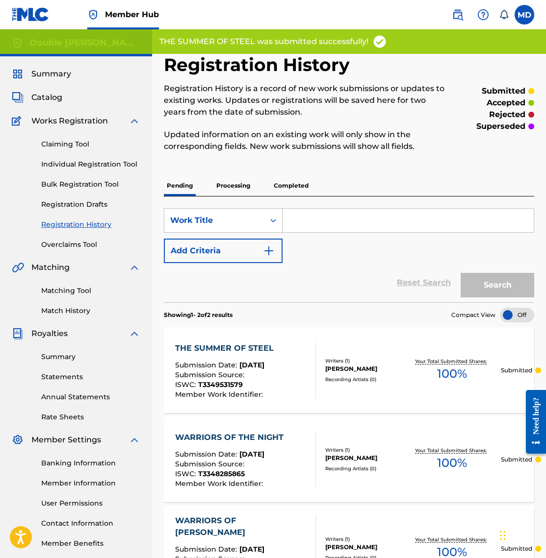
click at [265, 465] on div "Submission Source :" at bounding box center [231, 466] width 113 height 10
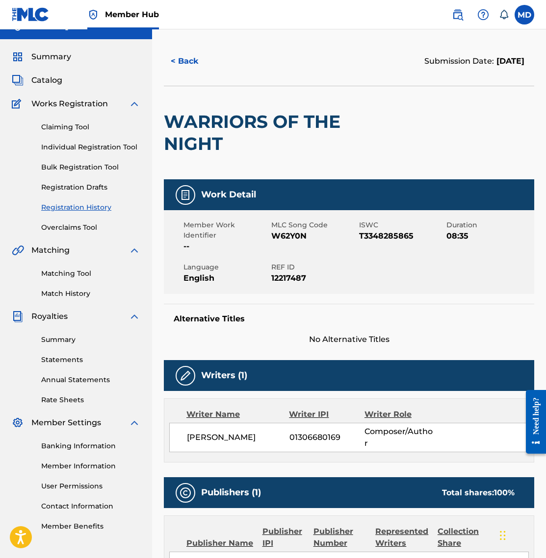
scroll to position [16, 0]
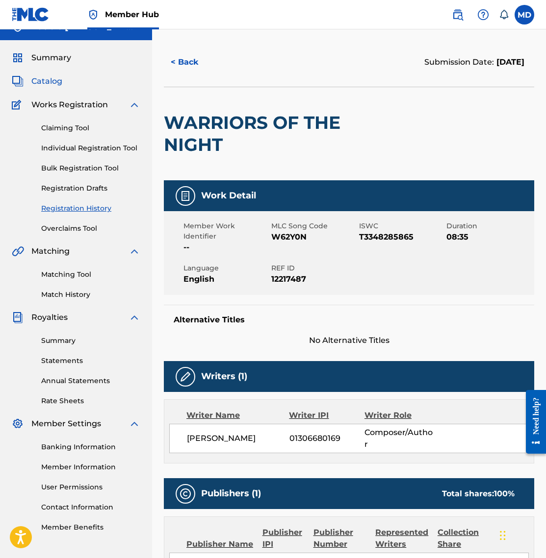
click at [50, 81] on span "Catalog" at bounding box center [46, 81] width 31 height 12
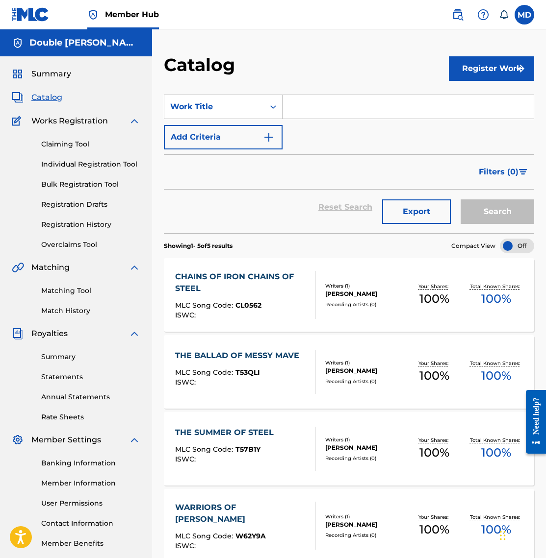
click at [47, 95] on span "Catalog" at bounding box center [46, 98] width 31 height 12
click at [89, 224] on link "Registration History" at bounding box center [90, 225] width 99 height 10
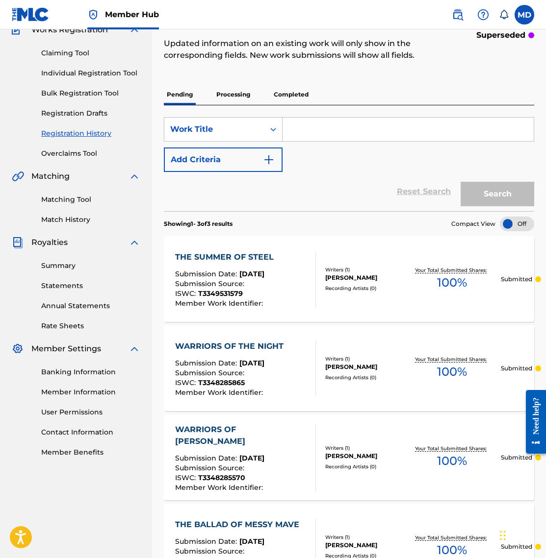
scroll to position [71, 0]
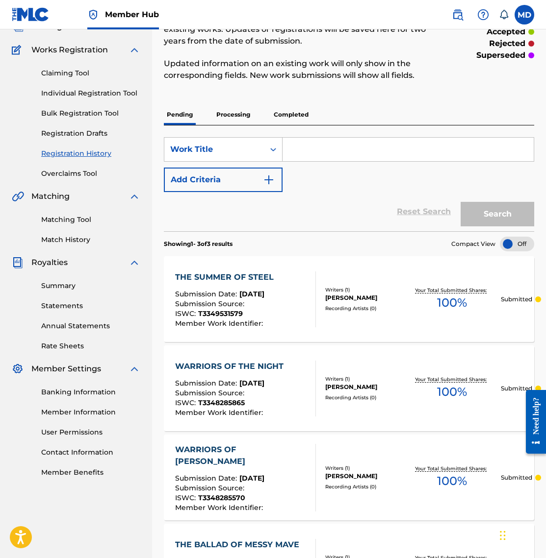
click at [245, 116] on p "Processing" at bounding box center [233, 114] width 40 height 21
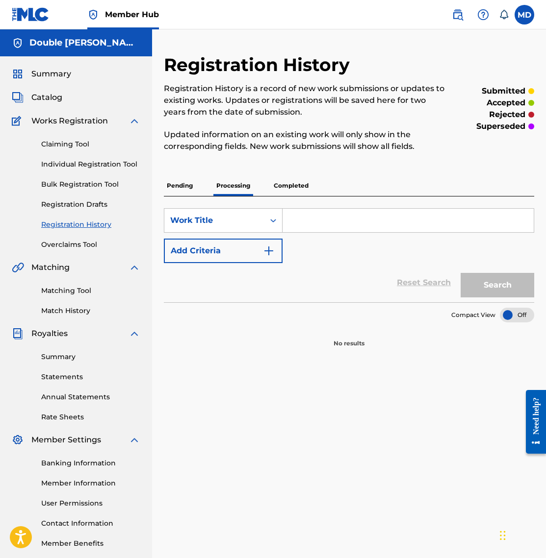
click at [285, 188] on p "Completed" at bounding box center [291, 185] width 41 height 21
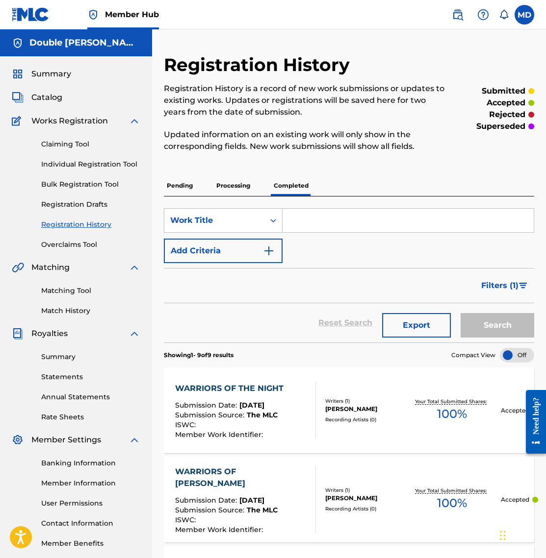
scroll to position [1, 0]
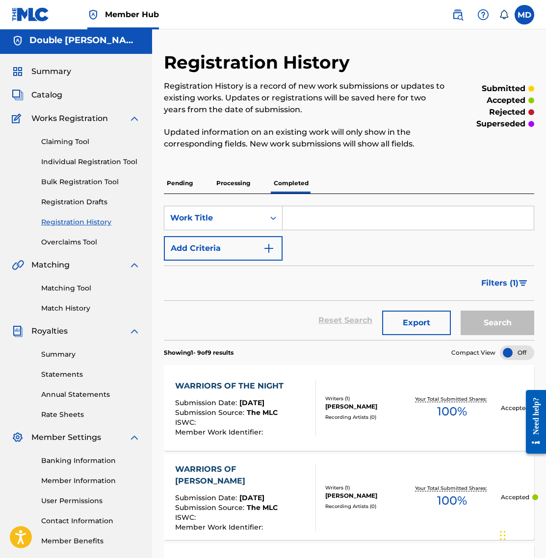
click at [225, 185] on p "Processing" at bounding box center [233, 183] width 40 height 21
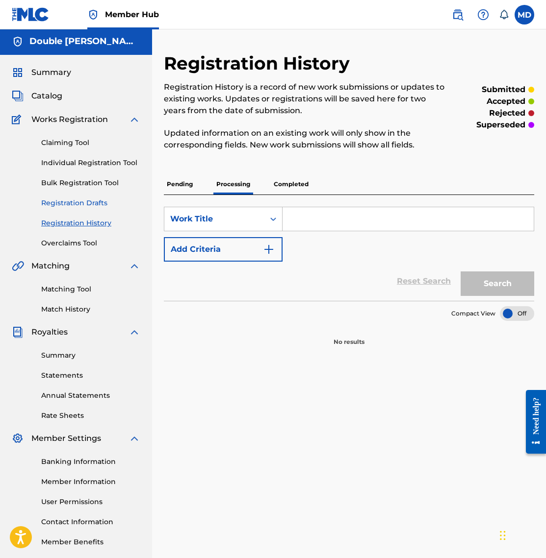
click at [74, 206] on link "Registration Drafts" at bounding box center [90, 203] width 99 height 10
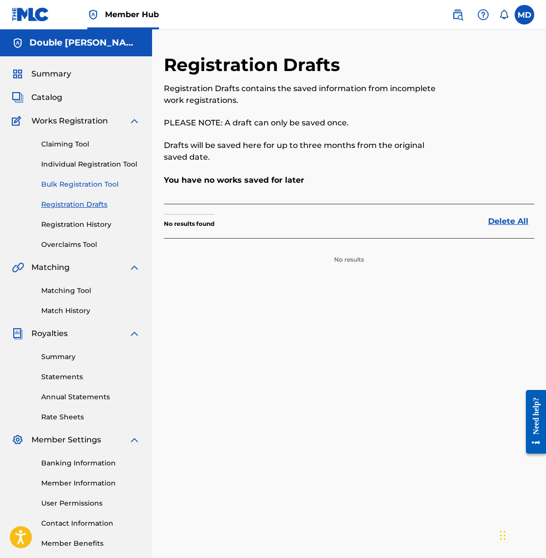
click at [85, 183] on link "Bulk Registration Tool" at bounding box center [90, 184] width 99 height 10
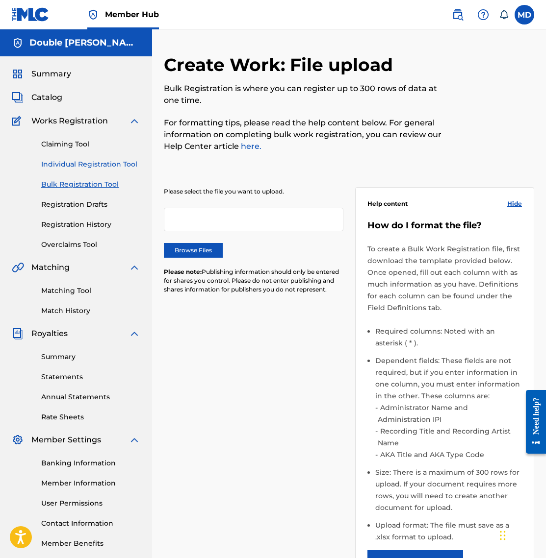
click at [87, 162] on link "Individual Registration Tool" at bounding box center [90, 164] width 99 height 10
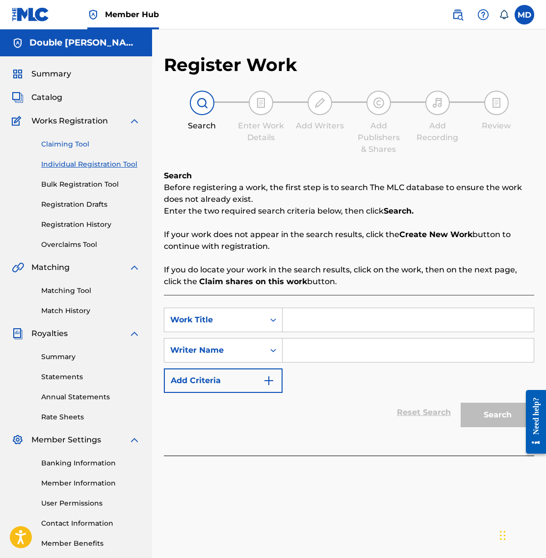
click at [70, 143] on link "Claiming Tool" at bounding box center [90, 144] width 99 height 10
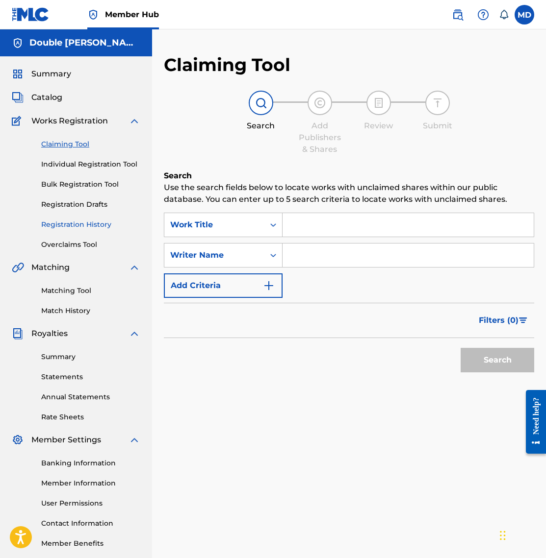
click at [84, 225] on link "Registration History" at bounding box center [90, 225] width 99 height 10
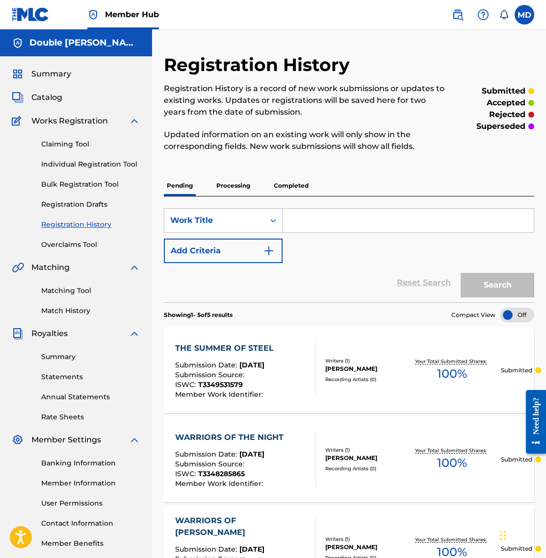
click at [227, 185] on p "Processing" at bounding box center [233, 185] width 40 height 21
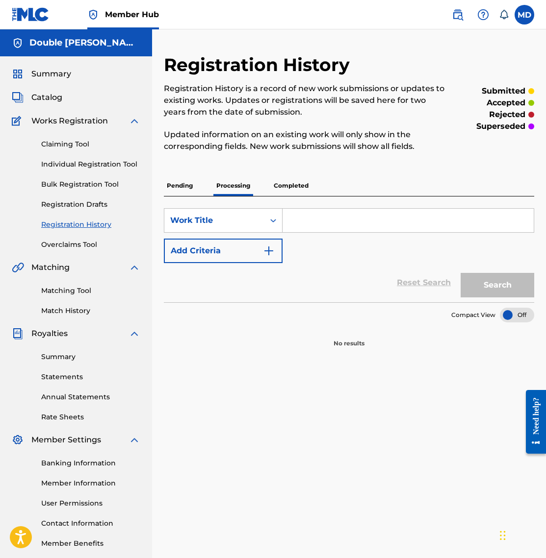
click at [286, 189] on p "Completed" at bounding box center [291, 185] width 41 height 21
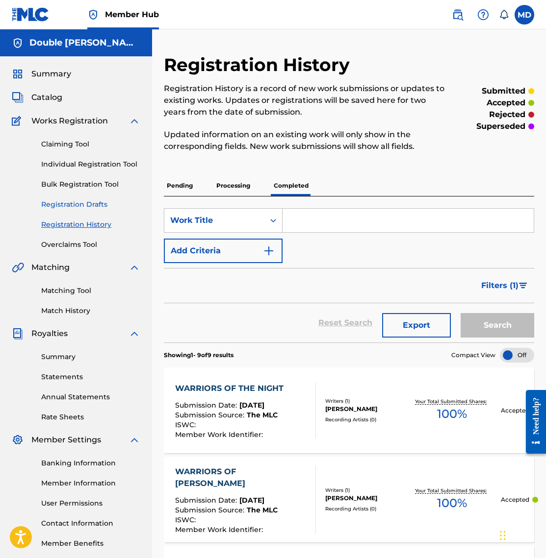
click at [80, 205] on link "Registration Drafts" at bounding box center [90, 204] width 99 height 10
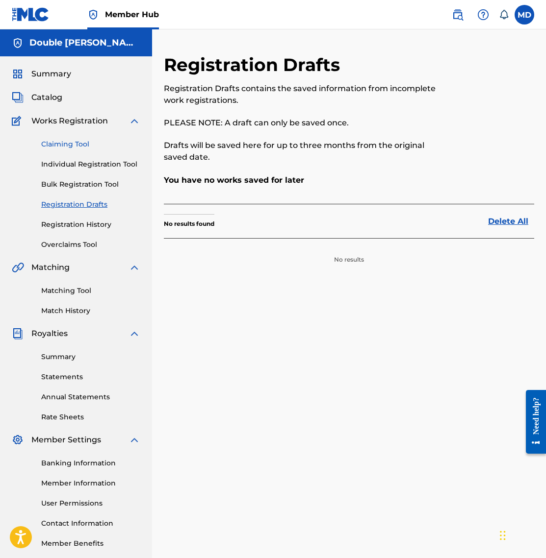
click at [72, 146] on link "Claiming Tool" at bounding box center [90, 144] width 99 height 10
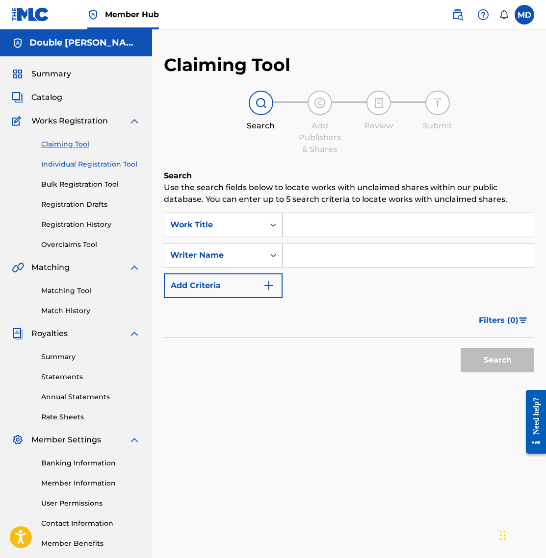
click at [77, 164] on link "Individual Registration Tool" at bounding box center [90, 164] width 99 height 10
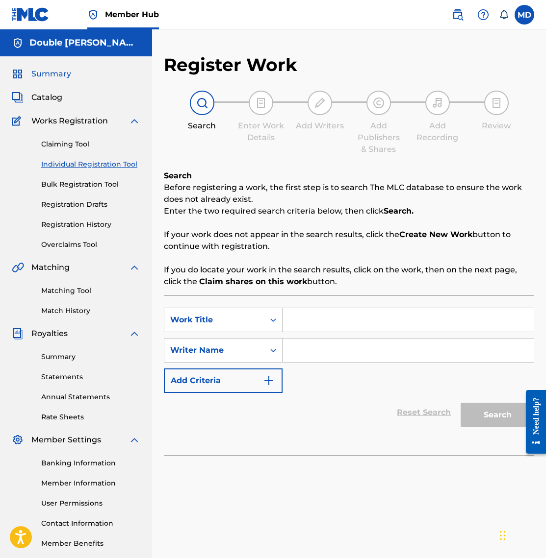
click at [44, 76] on span "Summary" at bounding box center [51, 74] width 40 height 12
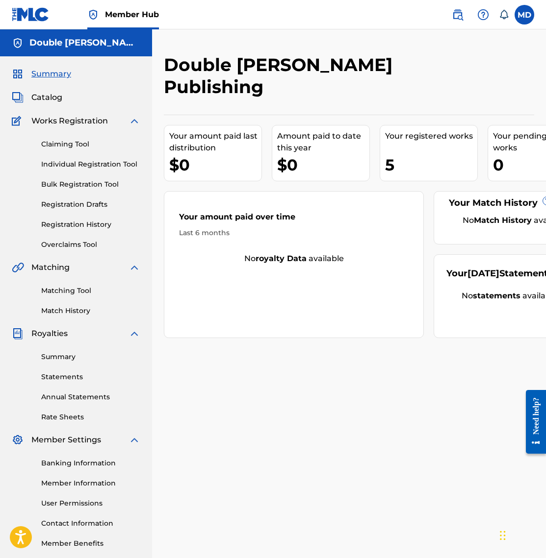
click at [504, 130] on div "Your pending works ?" at bounding box center [539, 142] width 92 height 24
click at [508, 130] on div "Your pending works ?" at bounding box center [539, 142] width 92 height 24
